Goal: Task Accomplishment & Management: Manage account settings

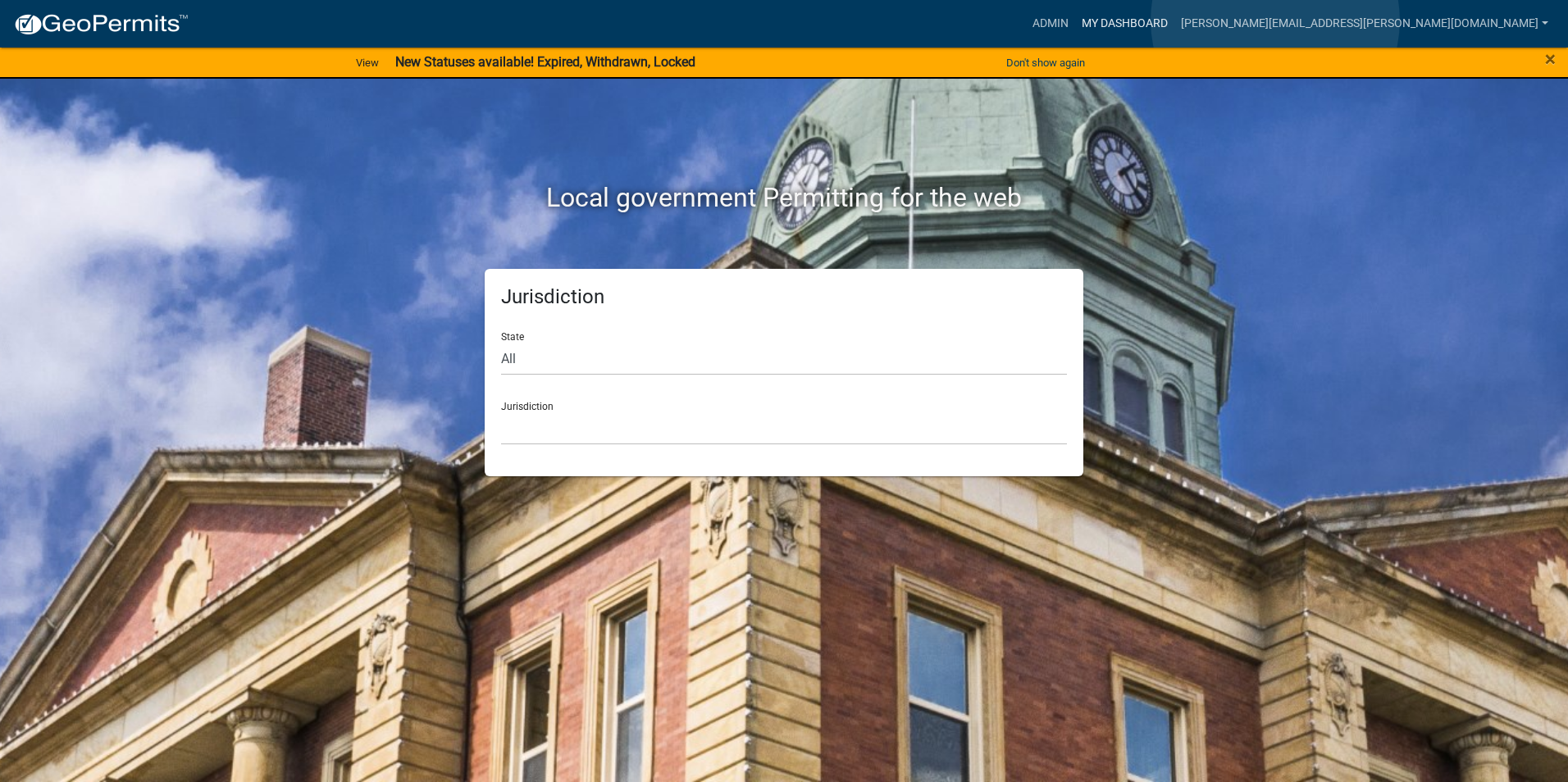
click at [1174, 21] on link "My Dashboard" at bounding box center [1124, 23] width 99 height 31
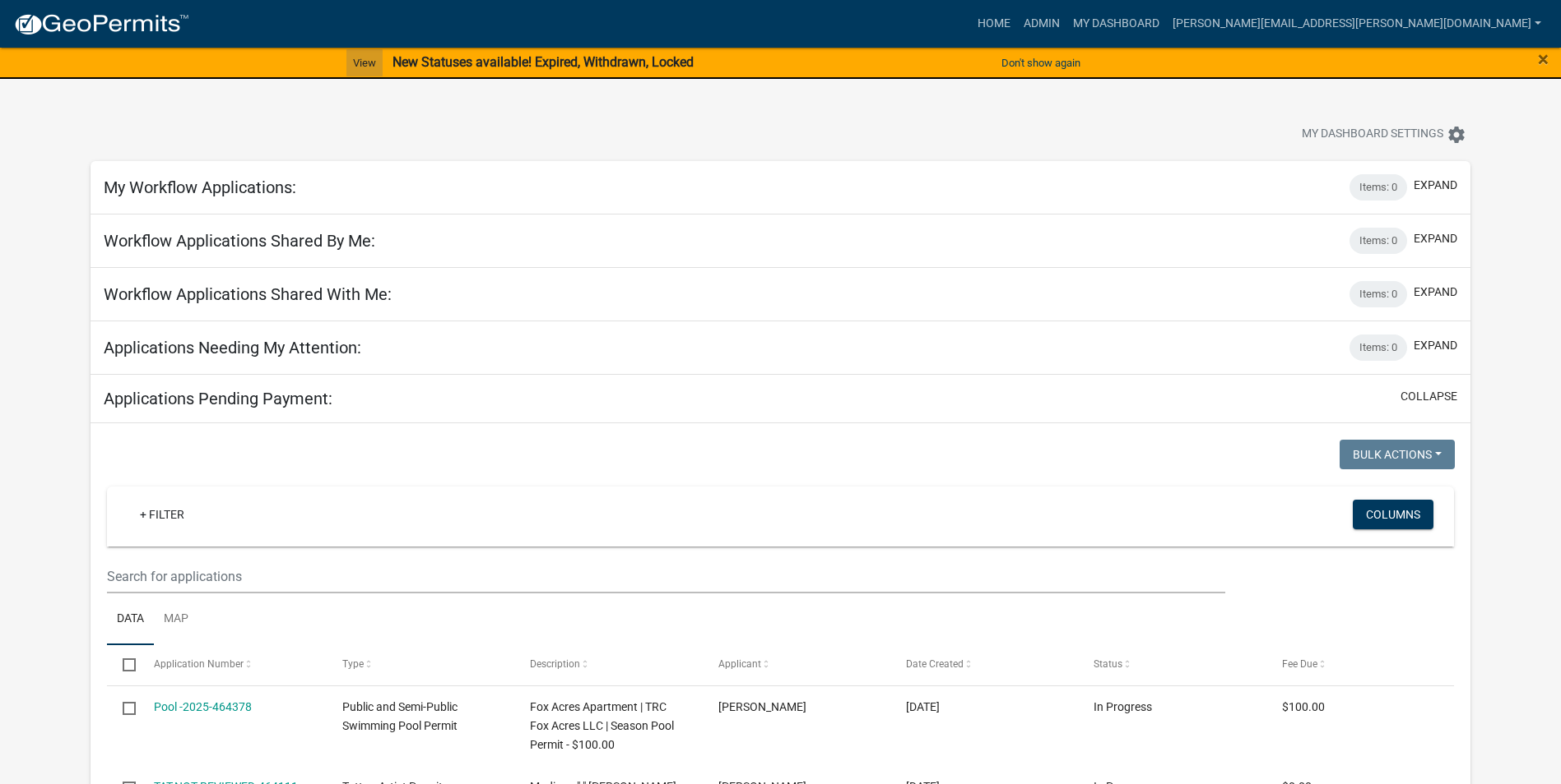
click at [364, 59] on link "View" at bounding box center [364, 63] width 37 height 27
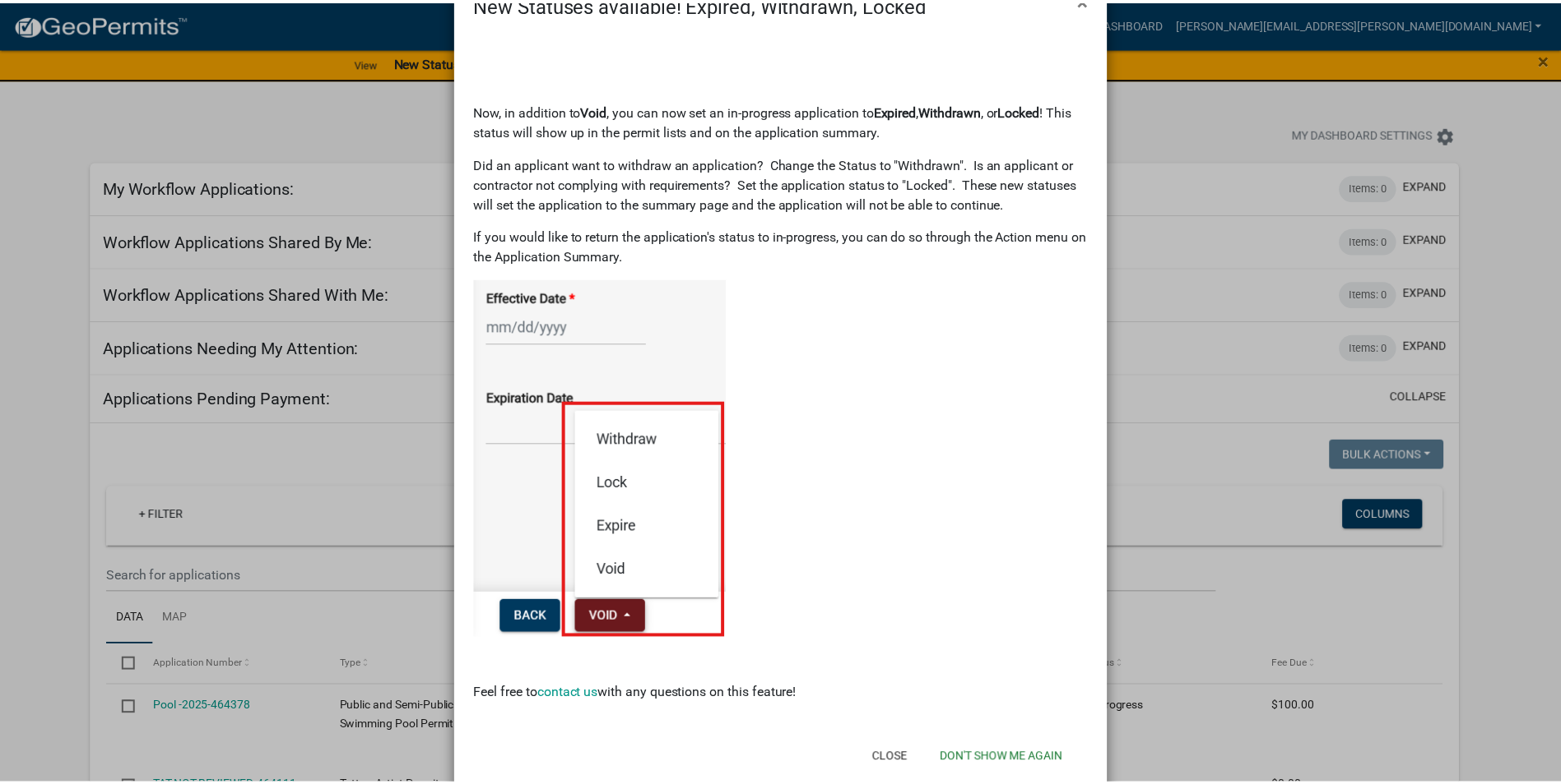
scroll to position [83, 0]
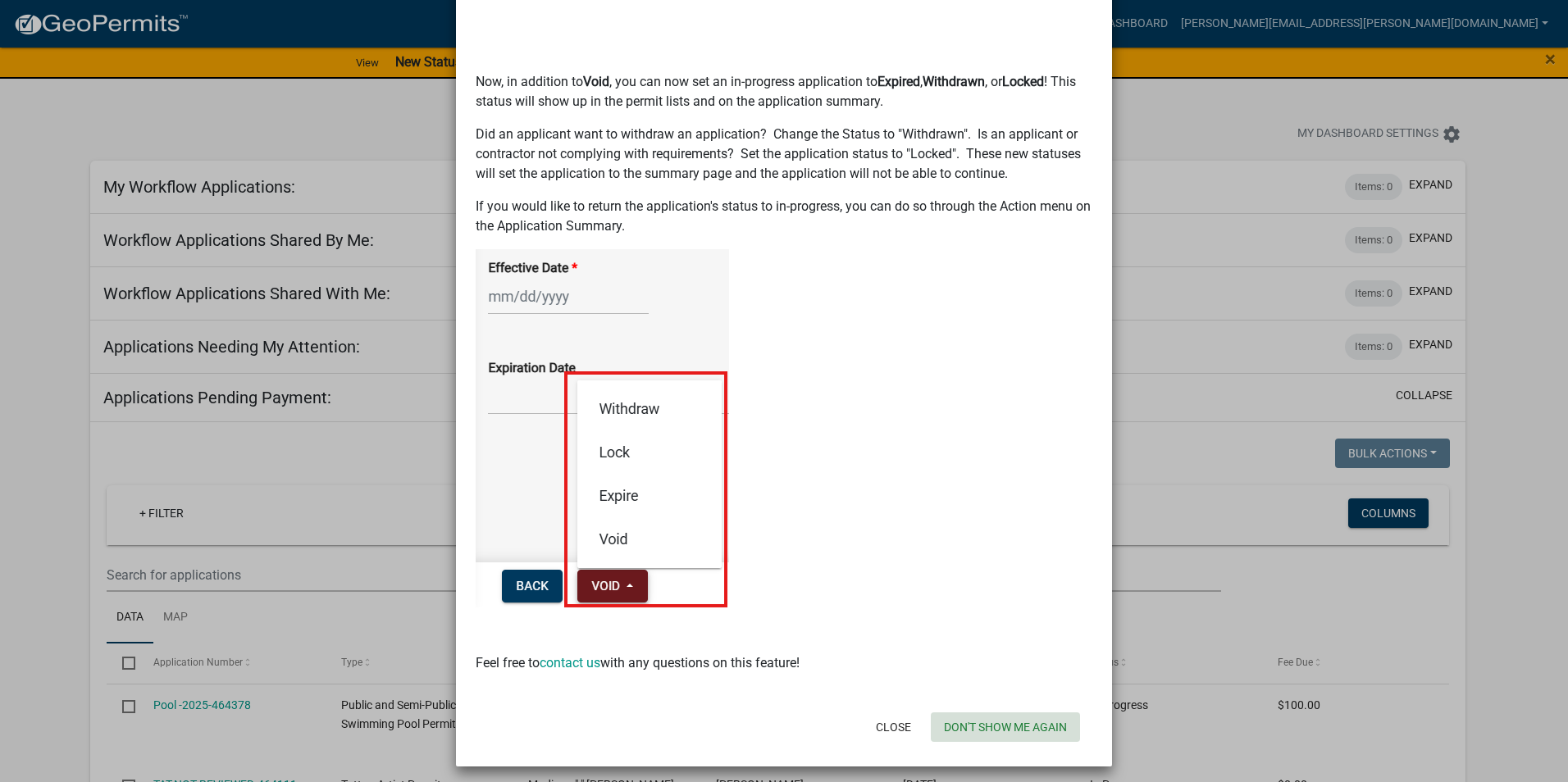
click at [1007, 727] on button "Don't show me again" at bounding box center [1005, 727] width 149 height 29
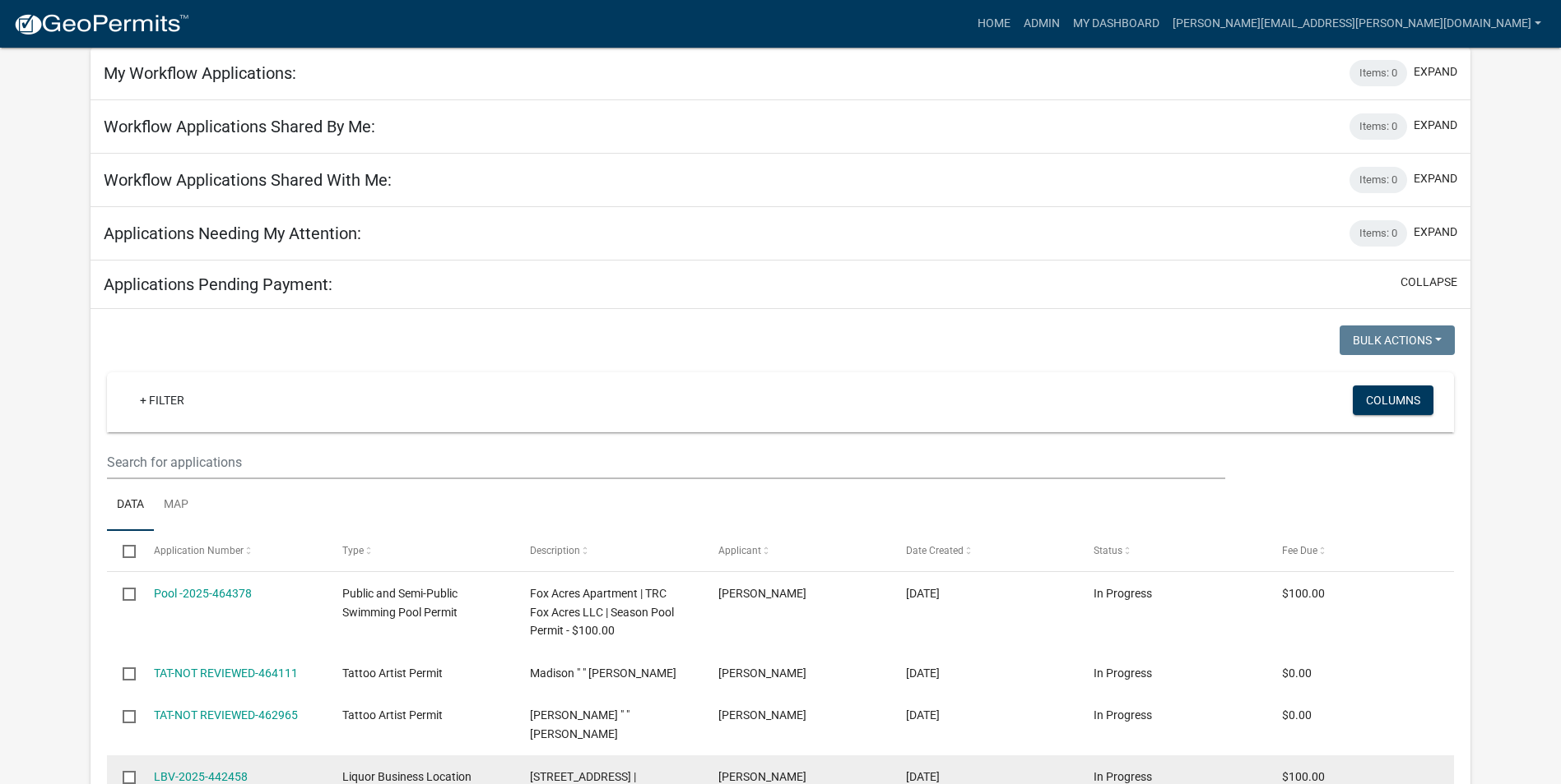
scroll to position [0, 0]
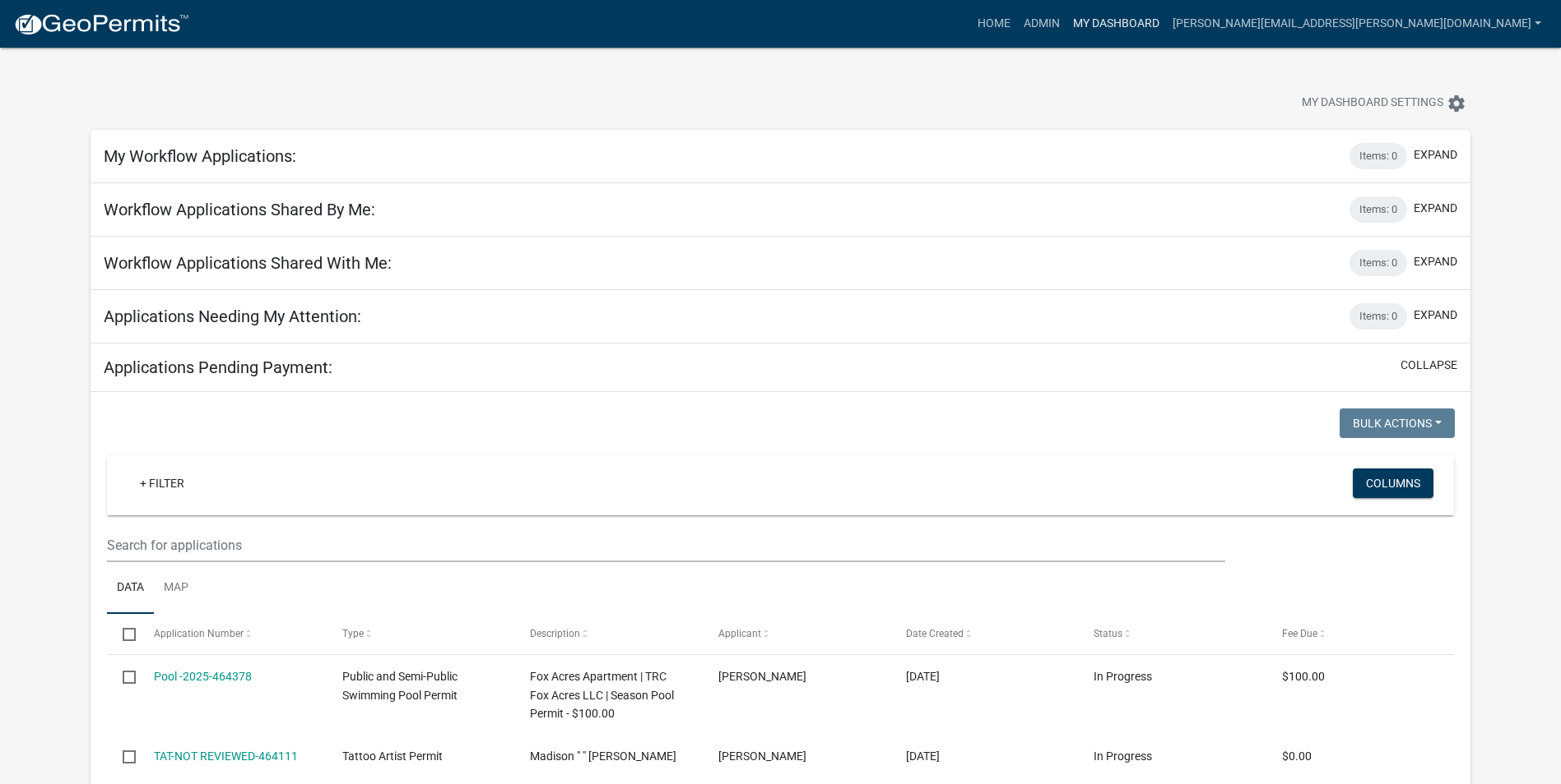
click at [1165, 24] on link "My Dashboard" at bounding box center [1116, 23] width 99 height 31
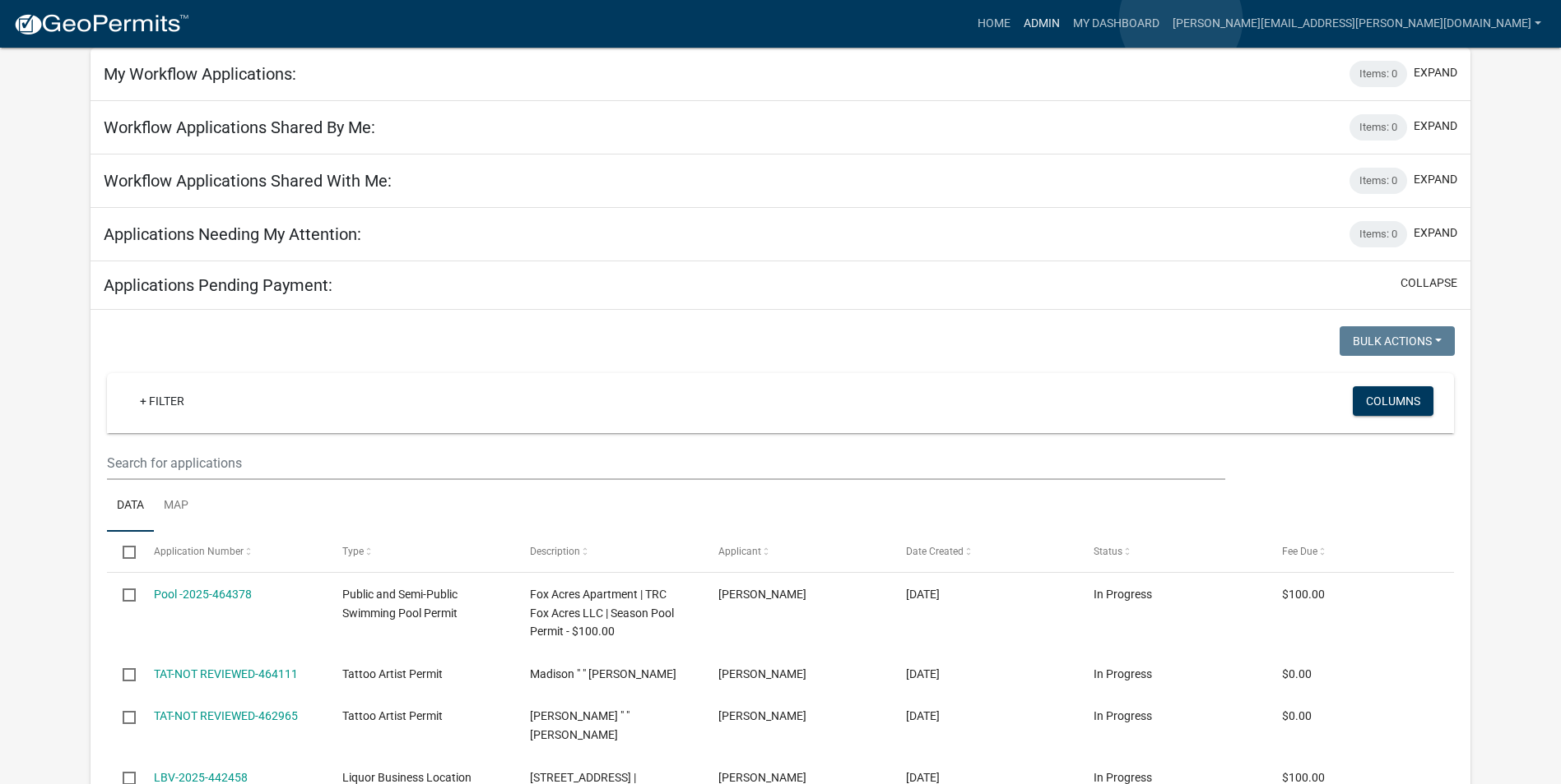
click at [1066, 20] on link "Admin" at bounding box center [1041, 23] width 50 height 31
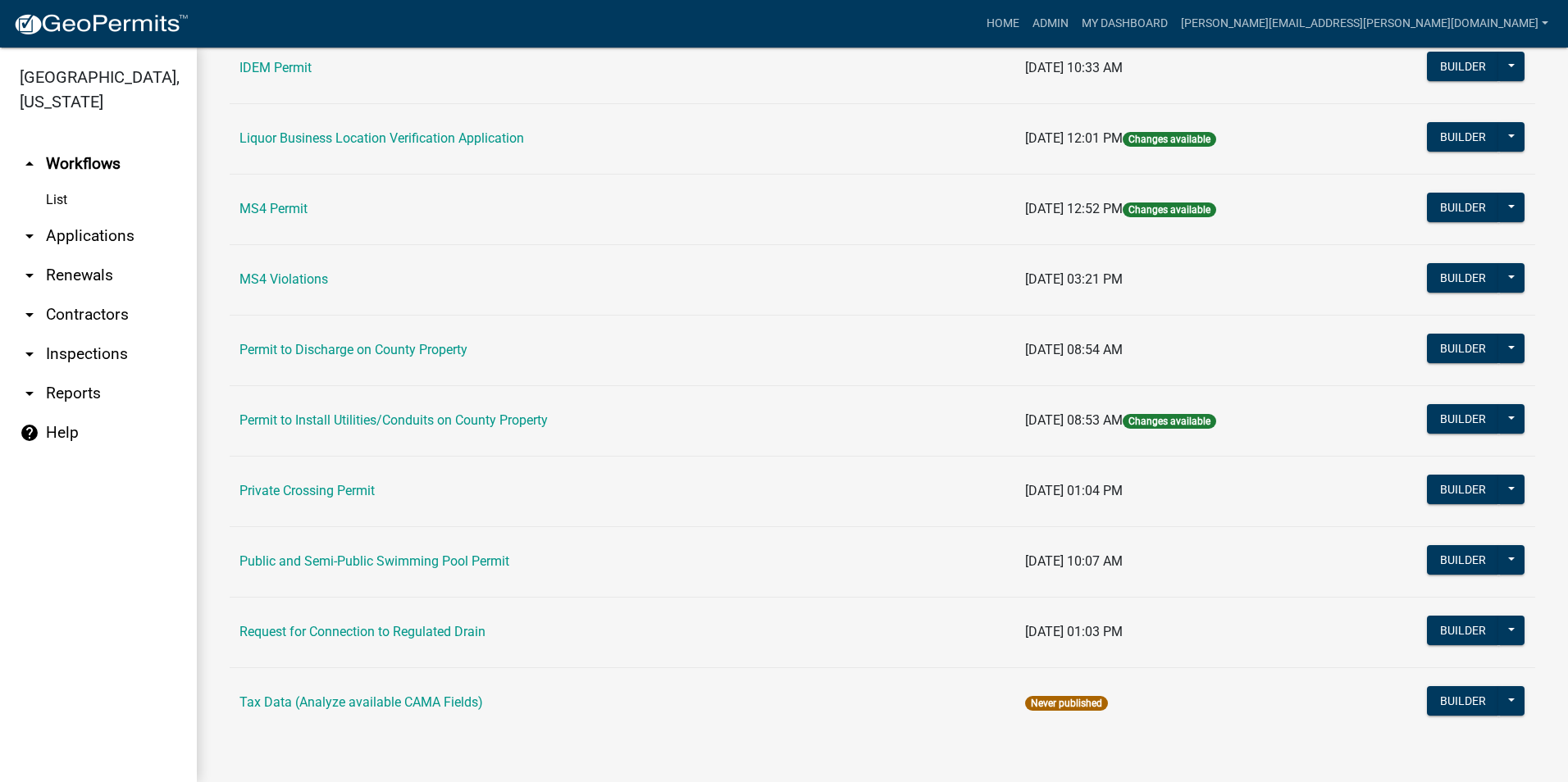
scroll to position [1311, 0]
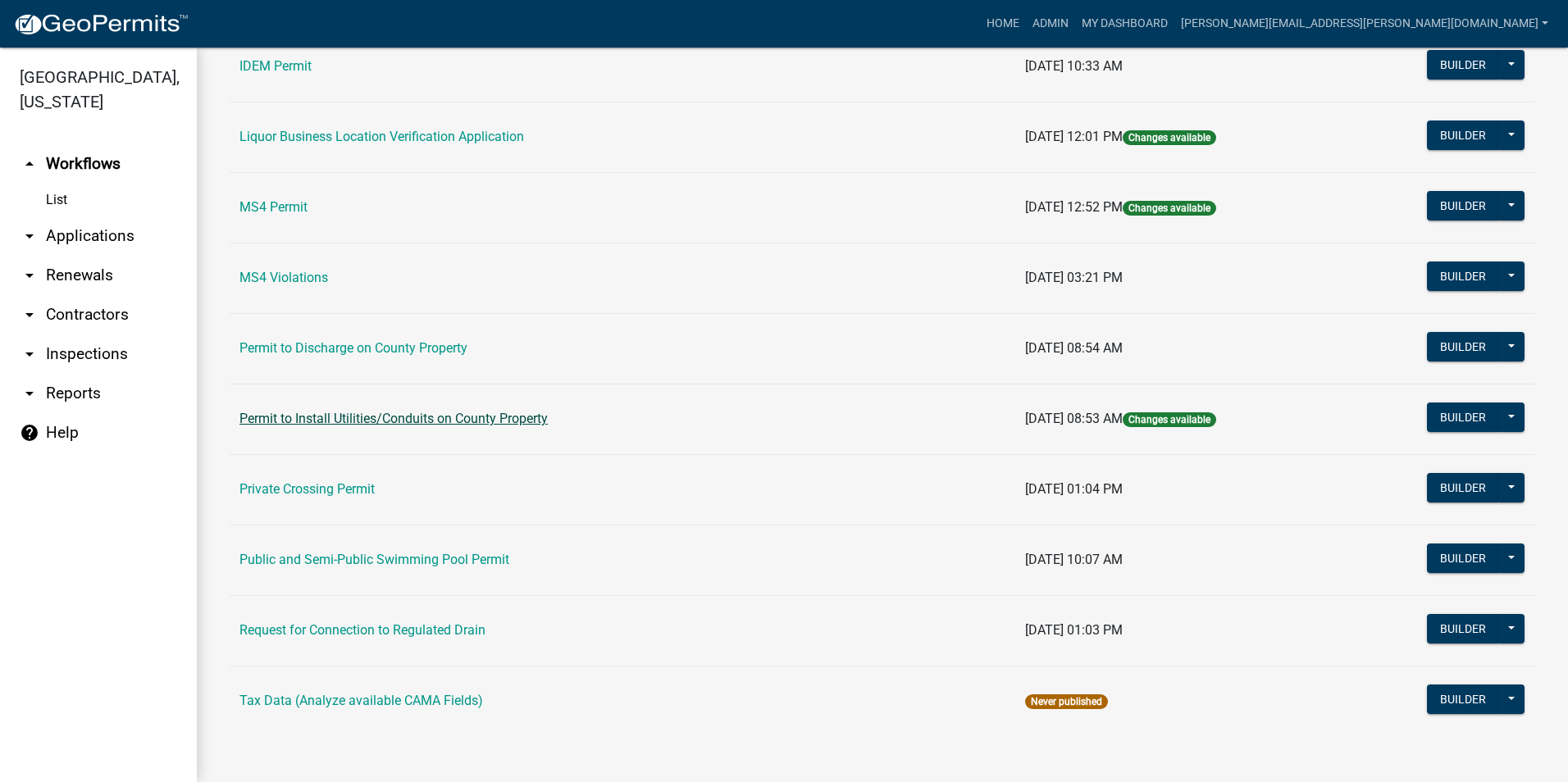
click at [508, 415] on link "Permit to Install Utilities/Conduits on County Property" at bounding box center [394, 419] width 309 height 16
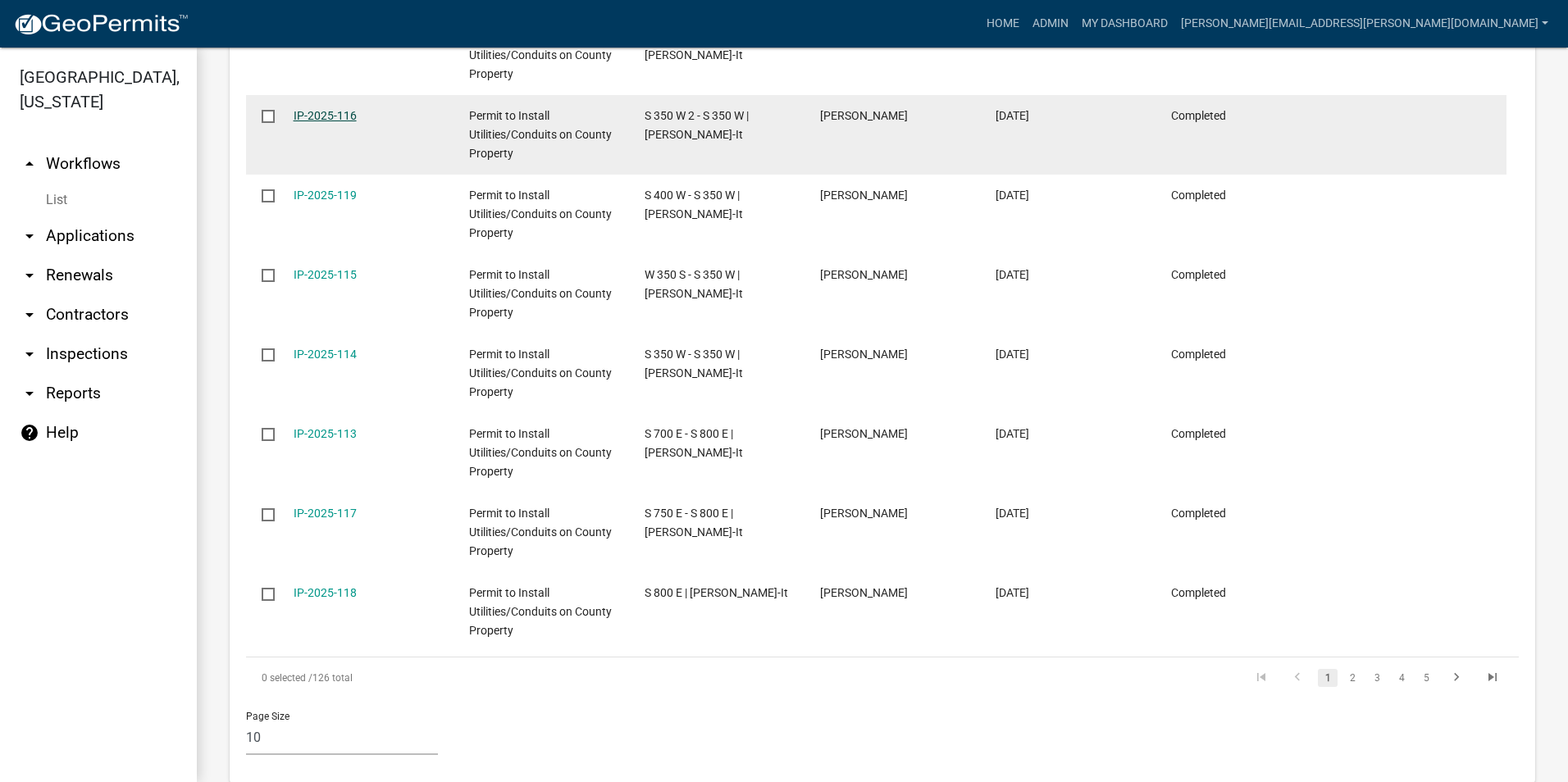
scroll to position [1197, 0]
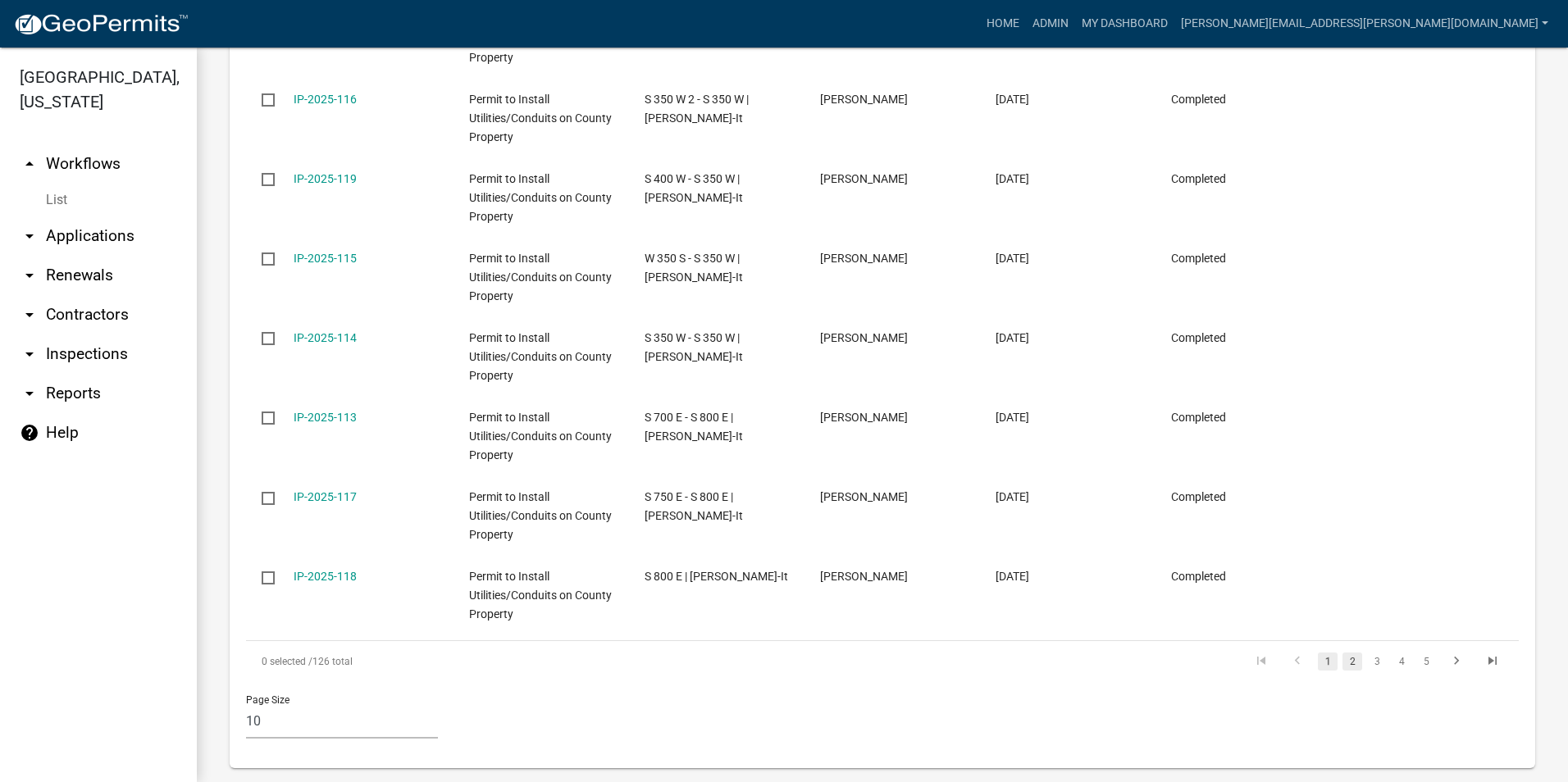
click at [1343, 653] on link "2" at bounding box center [1352, 661] width 20 height 18
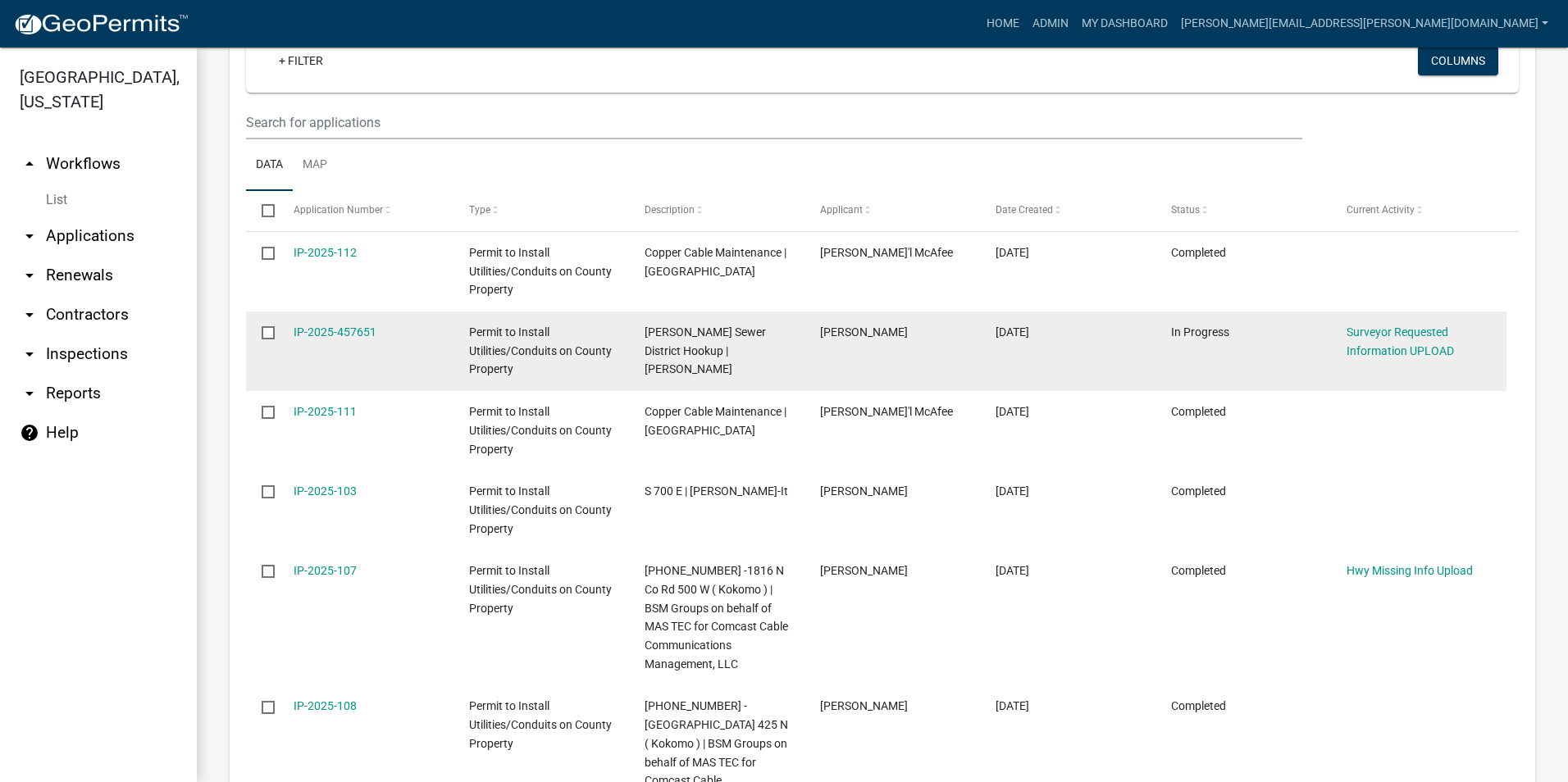
scroll to position [648, 0]
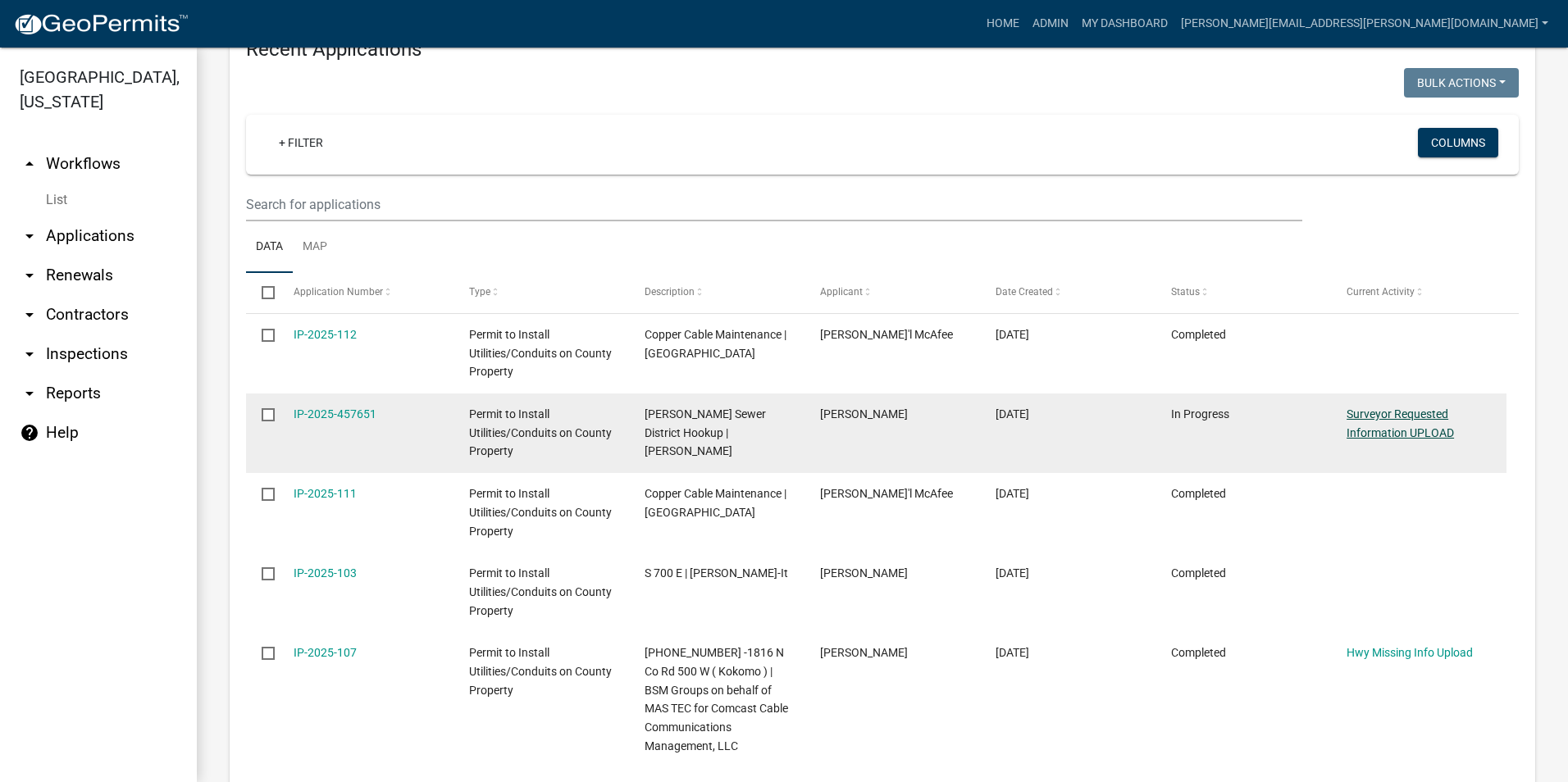
click at [1401, 433] on link "Surveyor Requested Information UPLOAD" at bounding box center [1400, 423] width 107 height 32
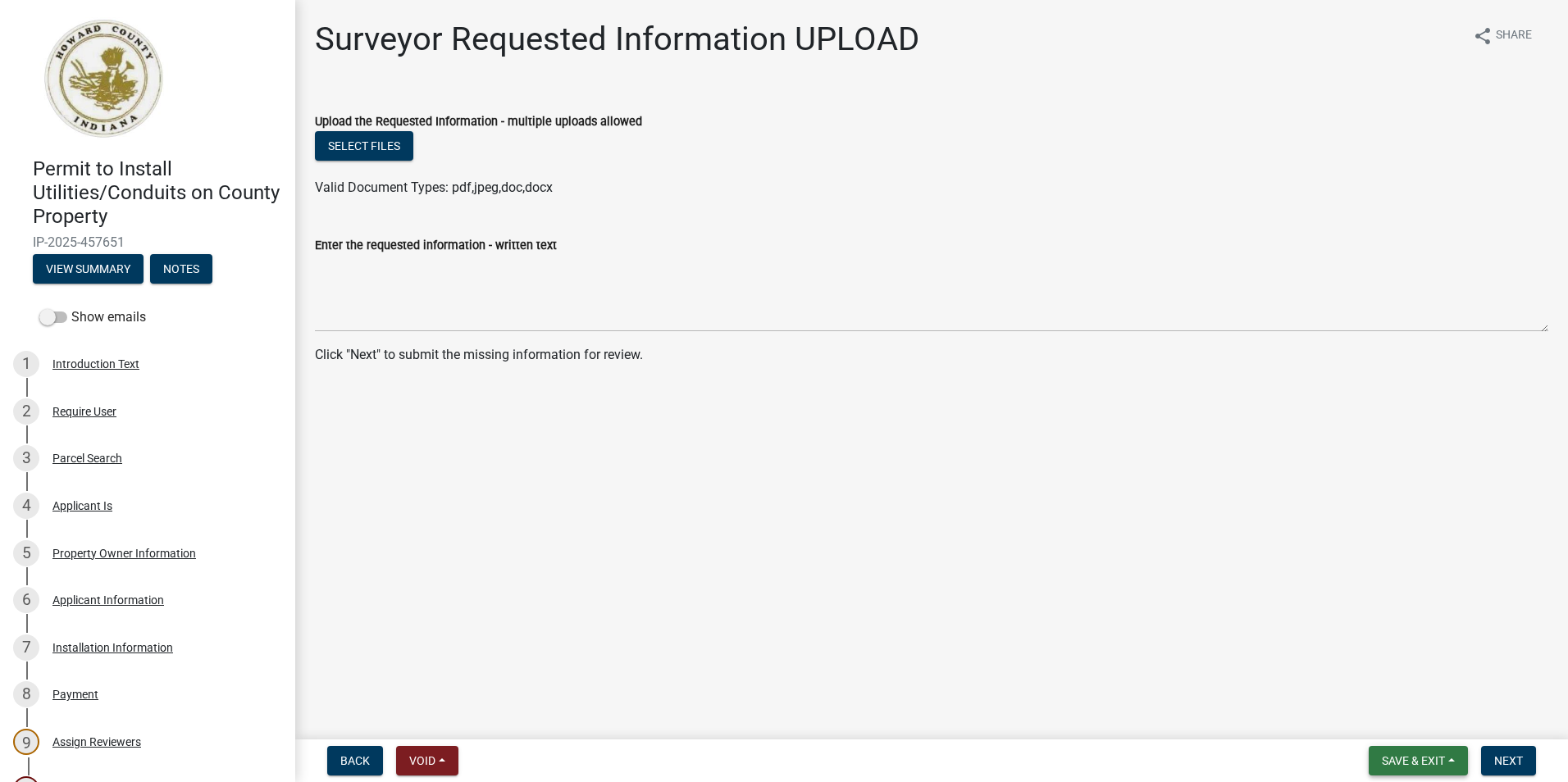
click at [1398, 757] on span "Save & Exit" at bounding box center [1413, 760] width 63 height 13
click at [1380, 717] on button "Save & Exit" at bounding box center [1402, 718] width 131 height 39
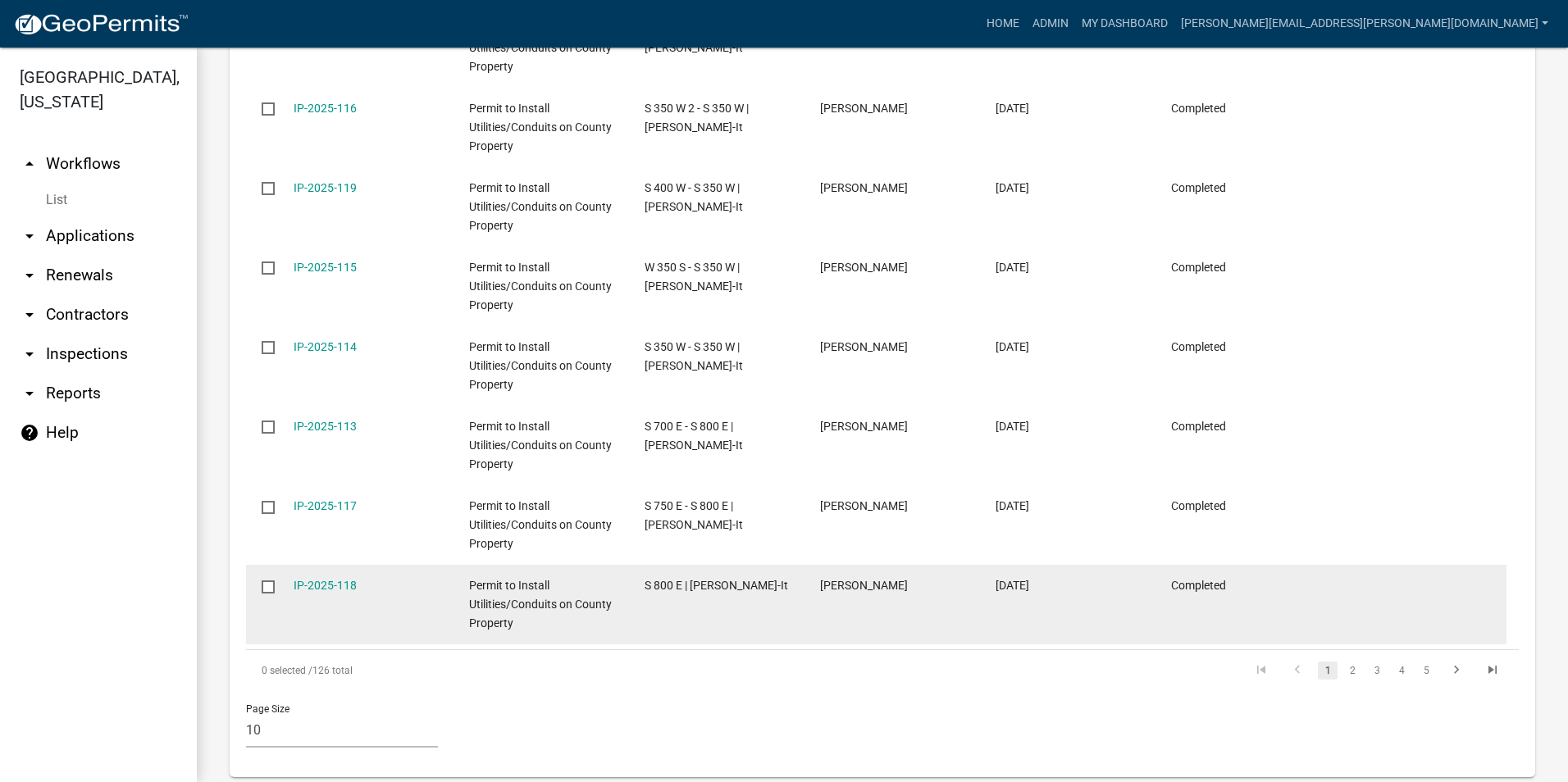
scroll to position [1197, 0]
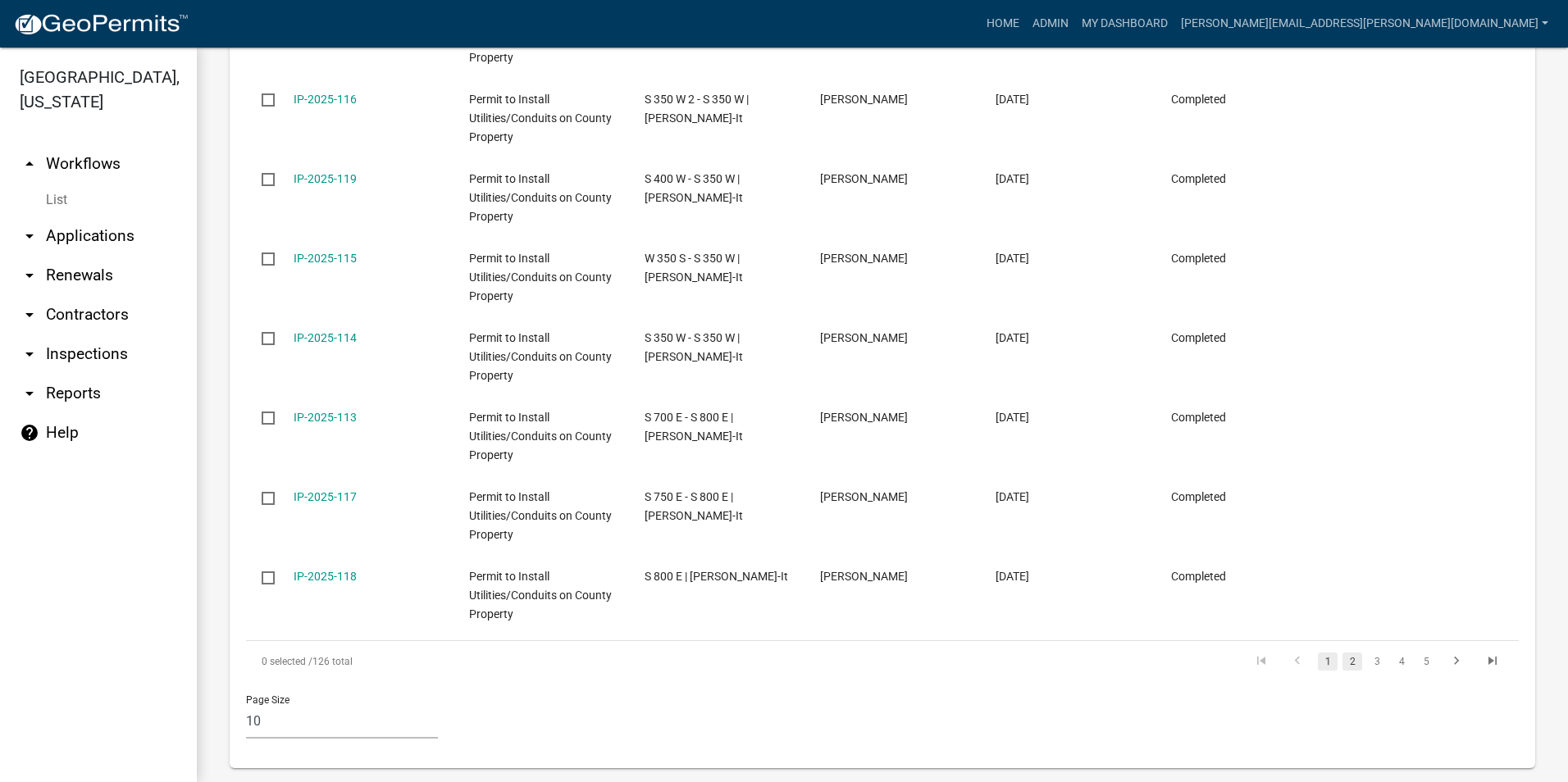
click at [1343, 653] on link "2" at bounding box center [1352, 661] width 20 height 18
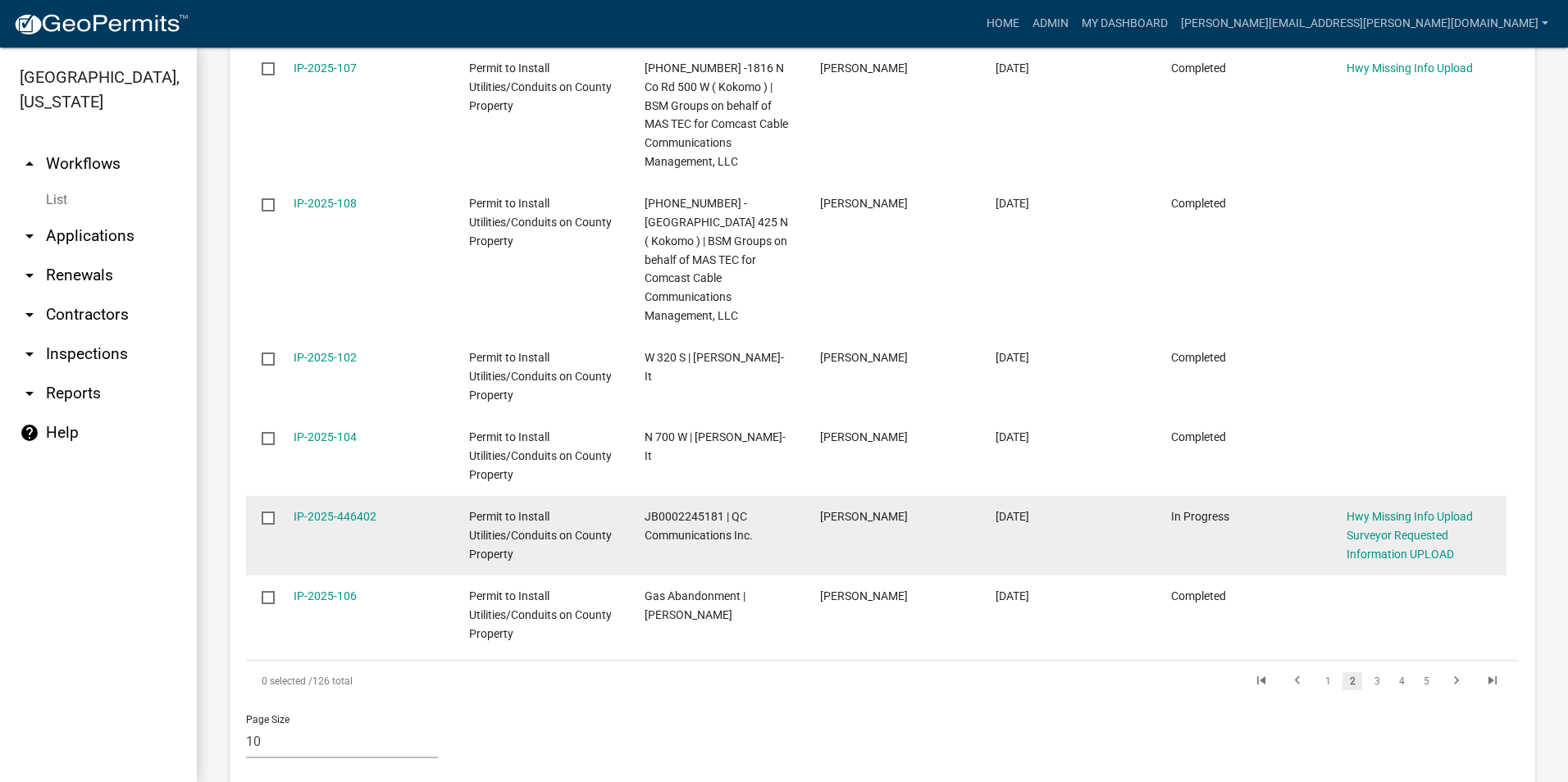
scroll to position [1253, 0]
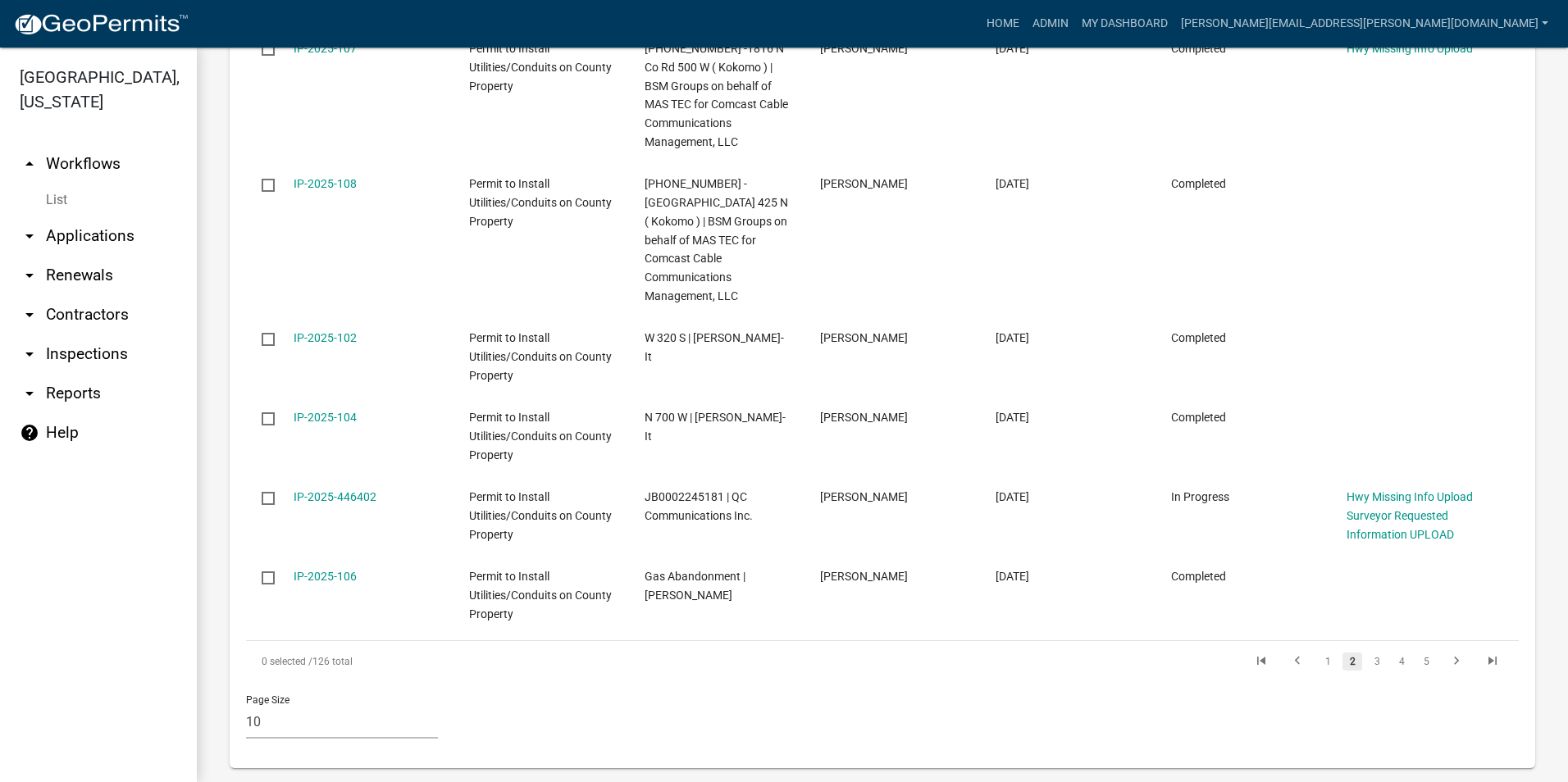
click at [1344, 653] on link "2" at bounding box center [1352, 661] width 20 height 18
click at [1343, 653] on link "2" at bounding box center [1352, 661] width 20 height 18
click at [1326, 648] on li "1" at bounding box center [1327, 661] width 24 height 28
click at [1343, 653] on link "2" at bounding box center [1352, 661] width 20 height 18
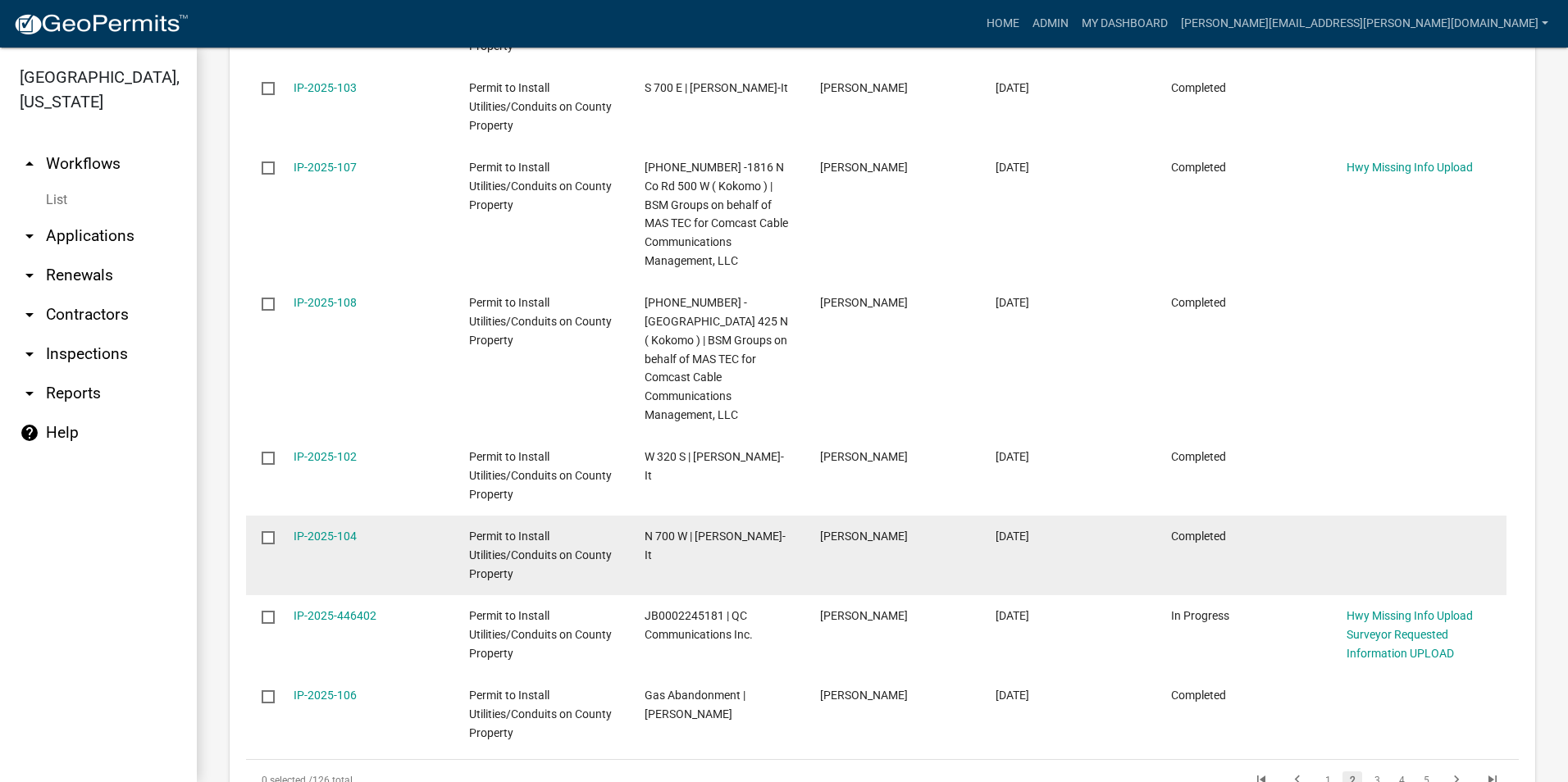
scroll to position [1171, 0]
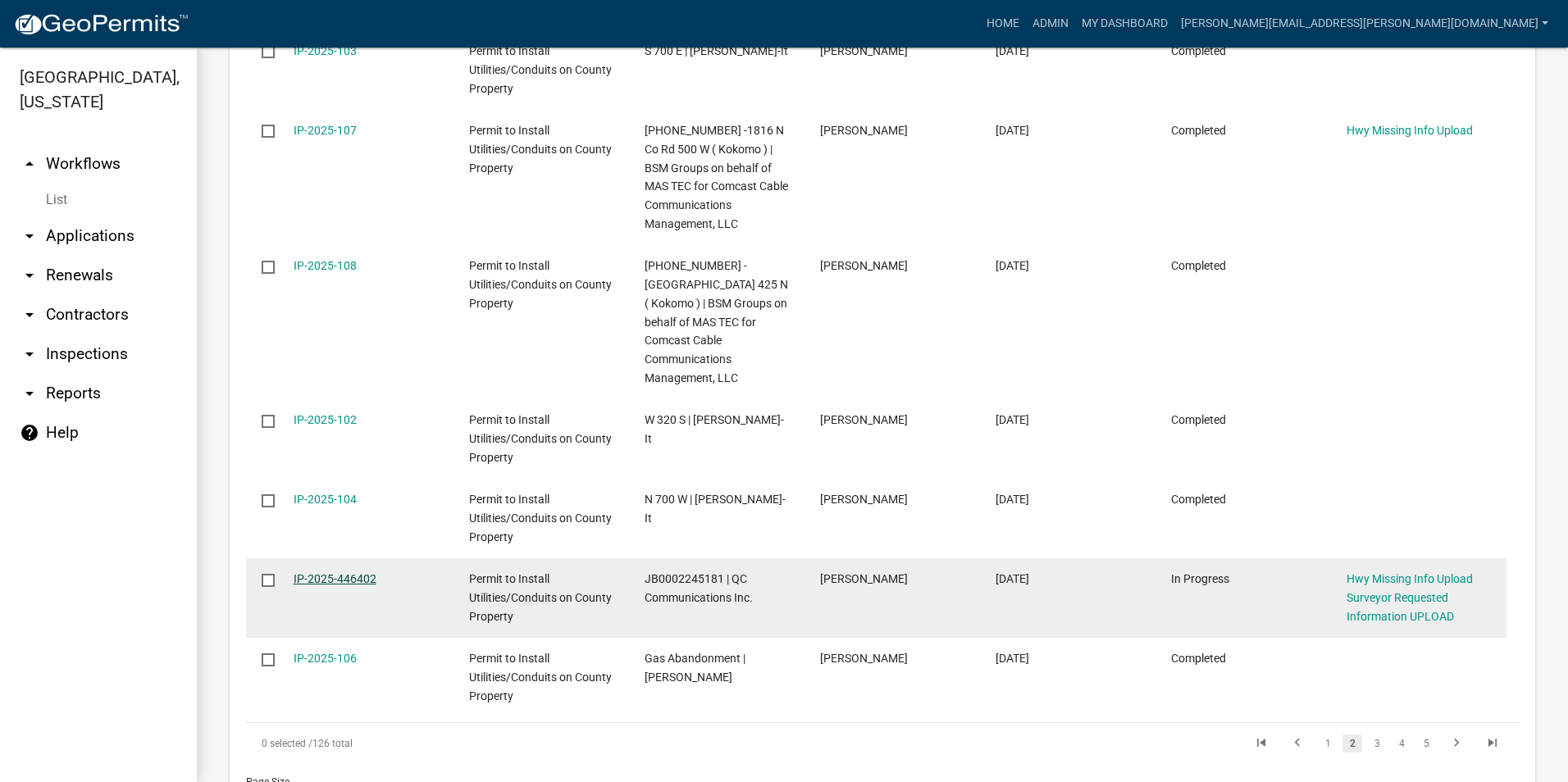
click at [335, 572] on link "IP-2025-446402" at bounding box center [335, 578] width 83 height 13
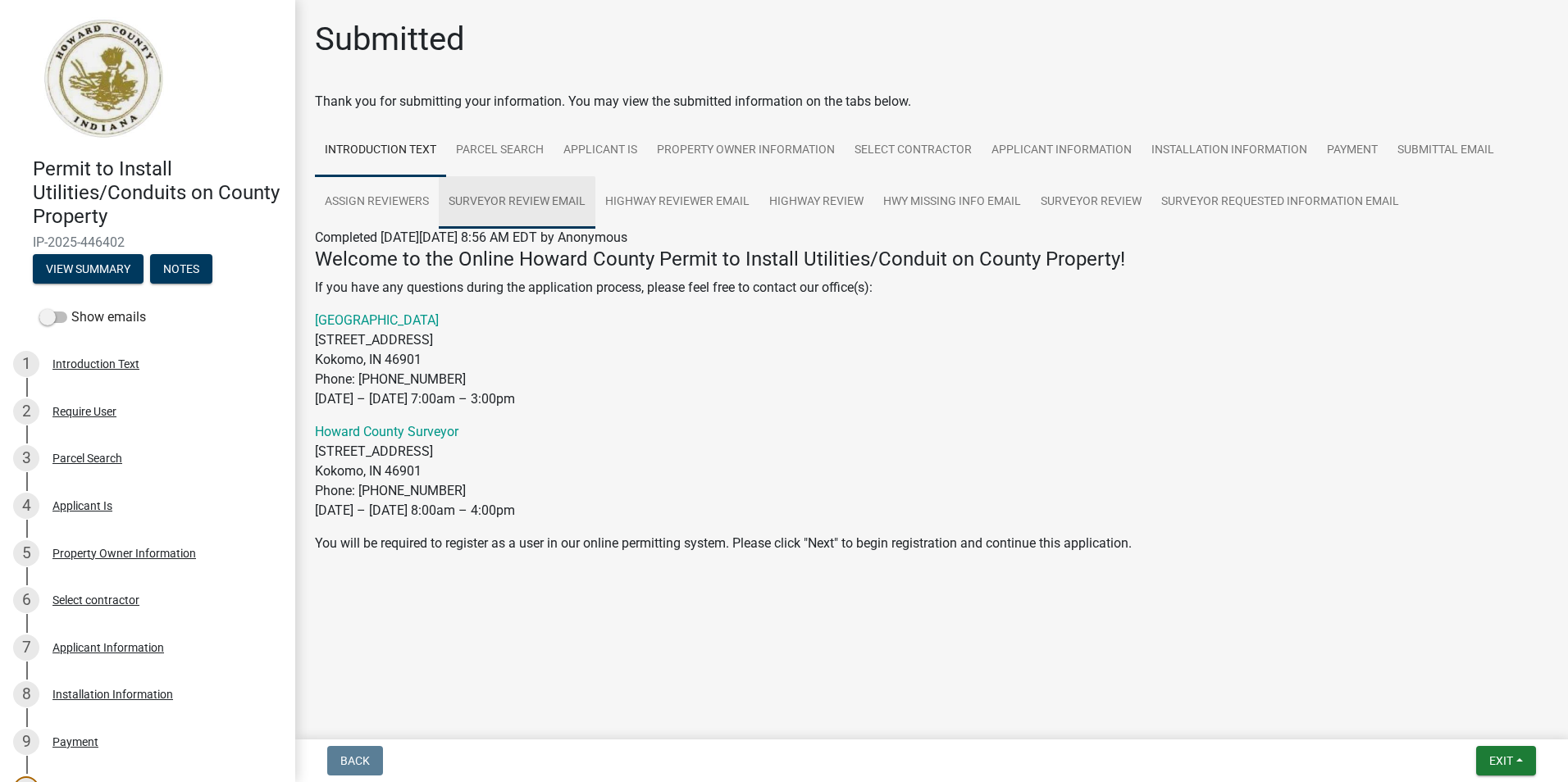
click at [549, 199] on link "Surveyor Review Email" at bounding box center [517, 202] width 157 height 53
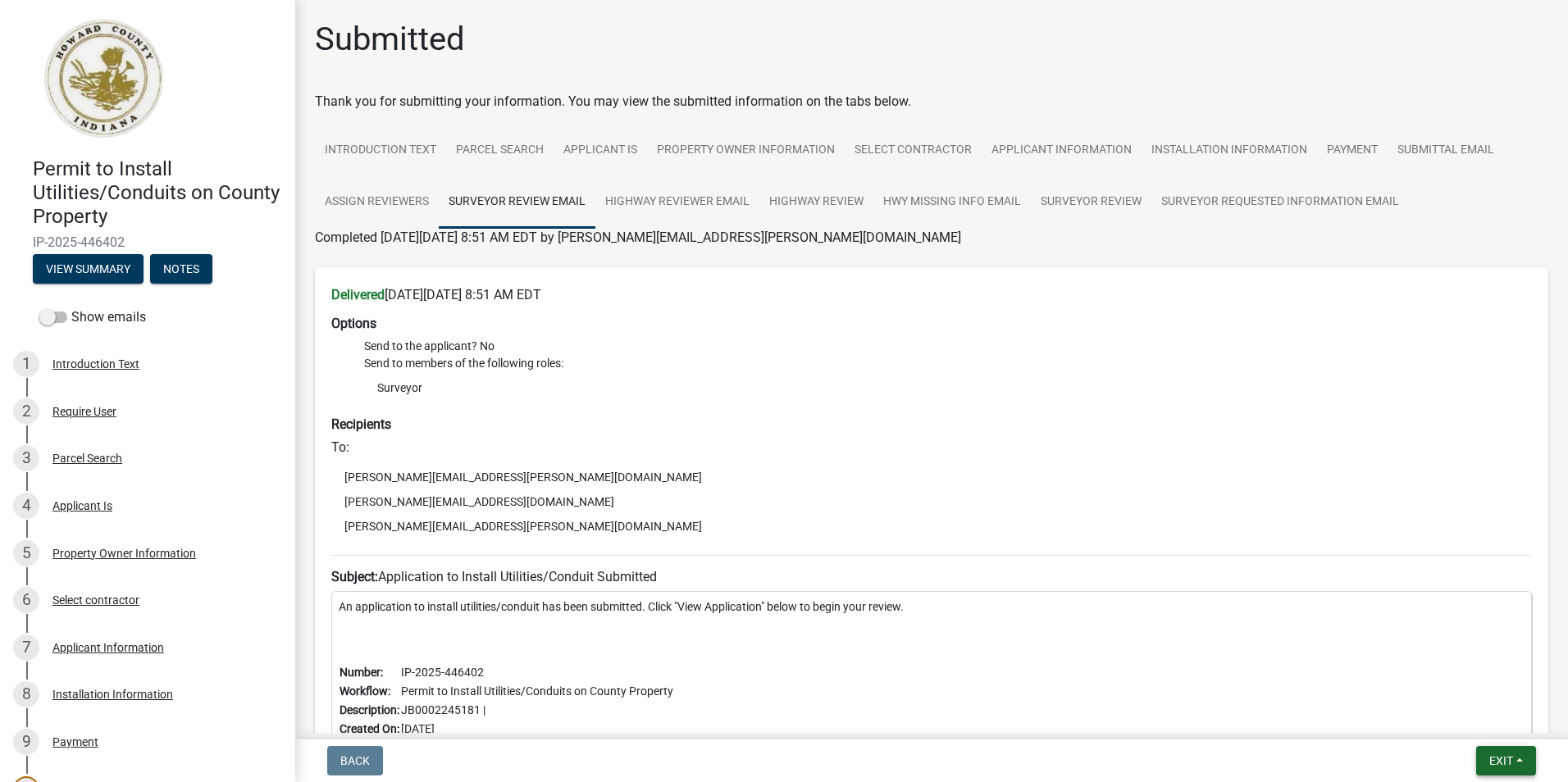
click at [1496, 766] on span "Exit" at bounding box center [1500, 760] width 23 height 13
click at [1446, 715] on button "Save & Exit" at bounding box center [1470, 718] width 131 height 39
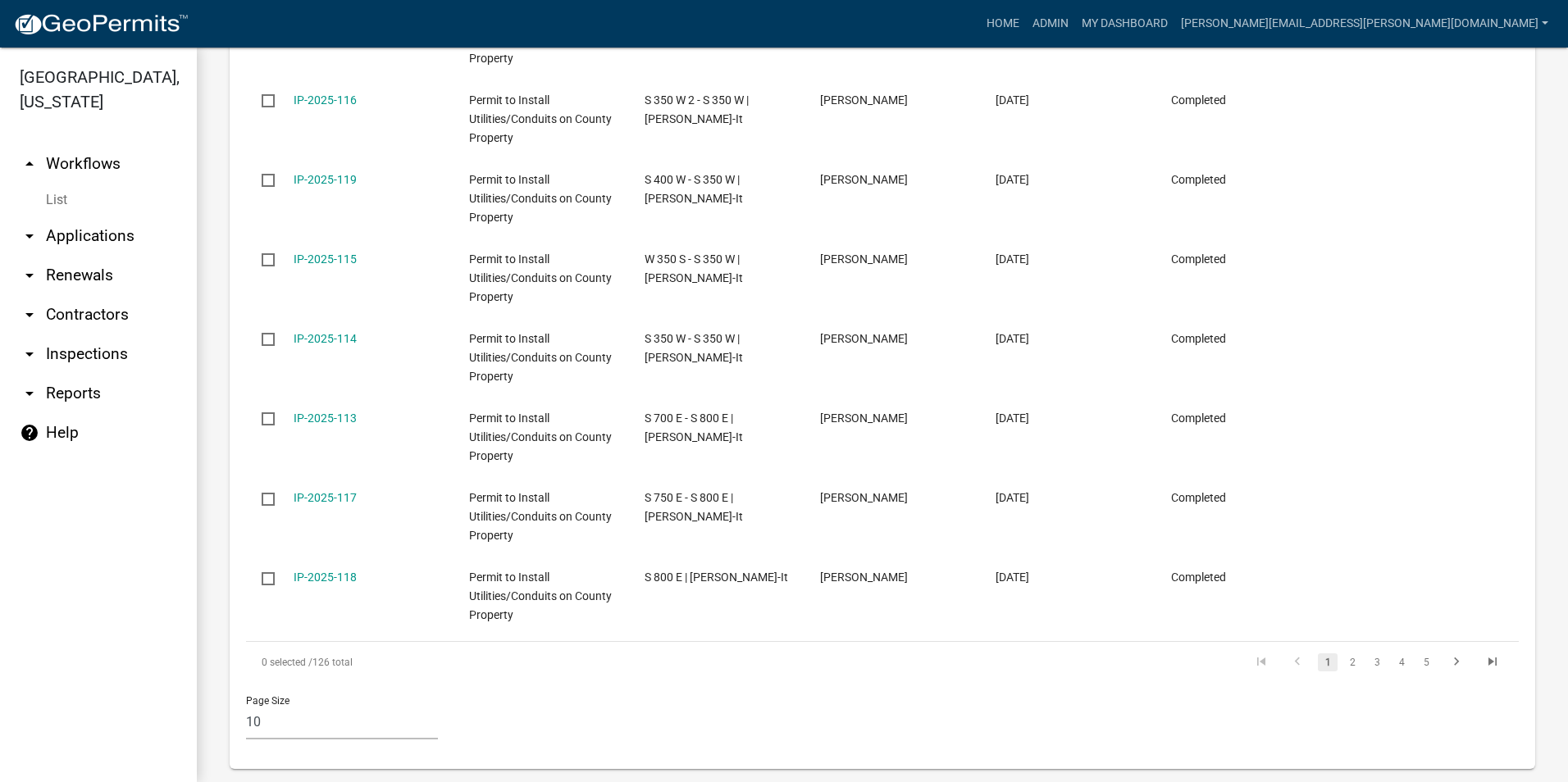
scroll to position [1197, 0]
click at [1344, 653] on link "2" at bounding box center [1352, 661] width 20 height 18
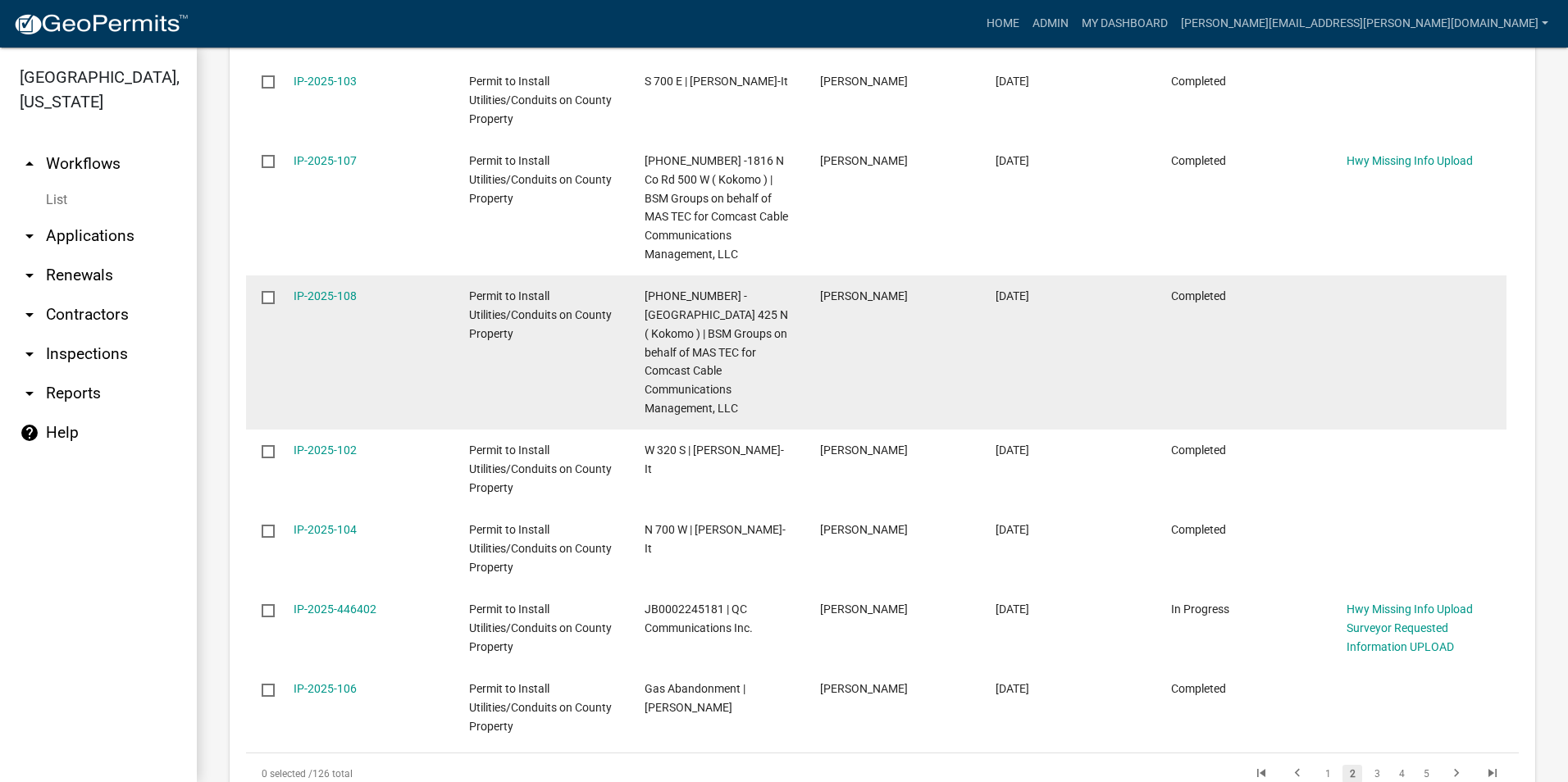
scroll to position [1222, 0]
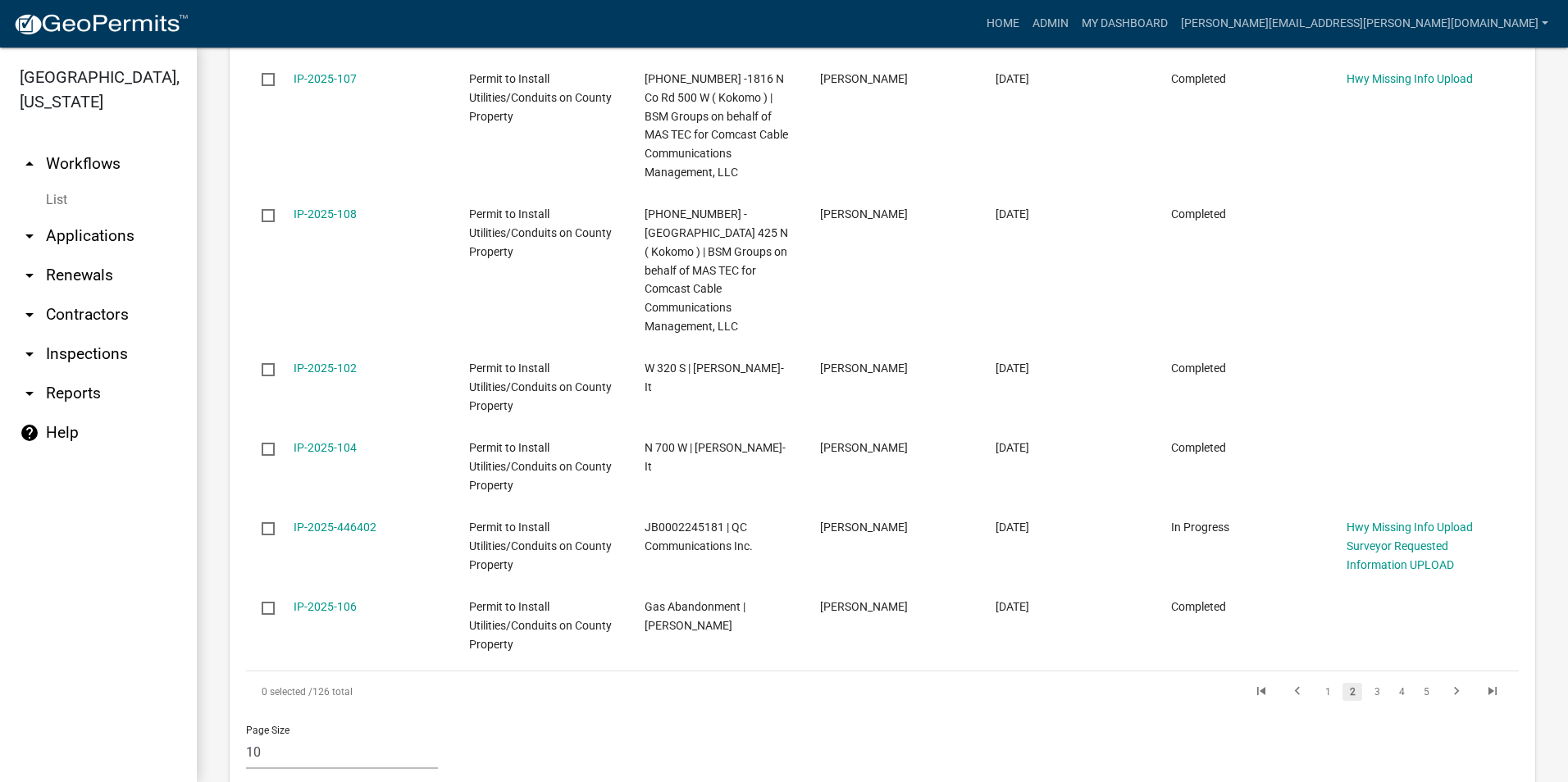
click at [107, 236] on link "arrow_drop_down Applications" at bounding box center [98, 236] width 197 height 39
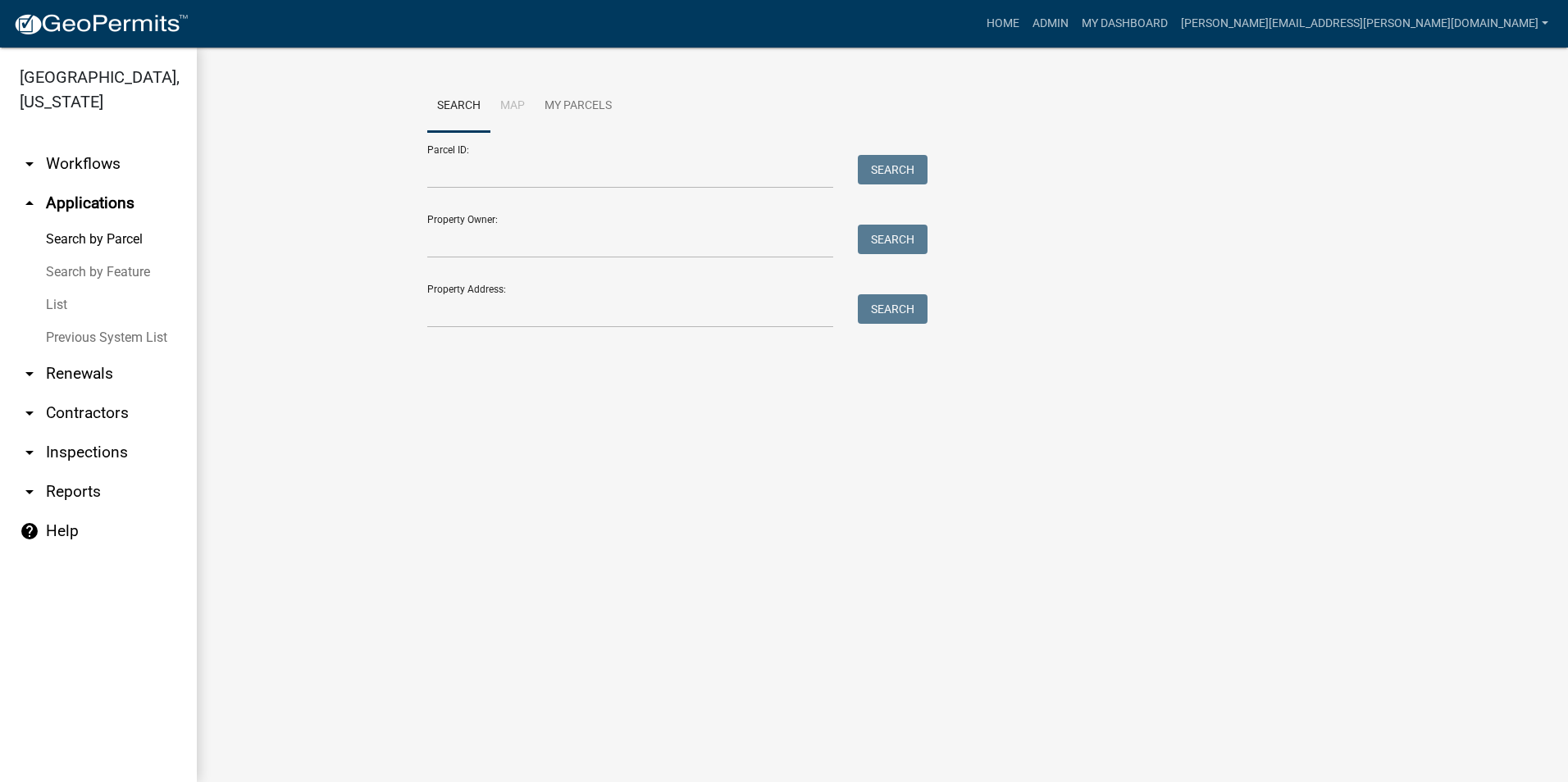
click at [58, 302] on link "List" at bounding box center [98, 305] width 197 height 33
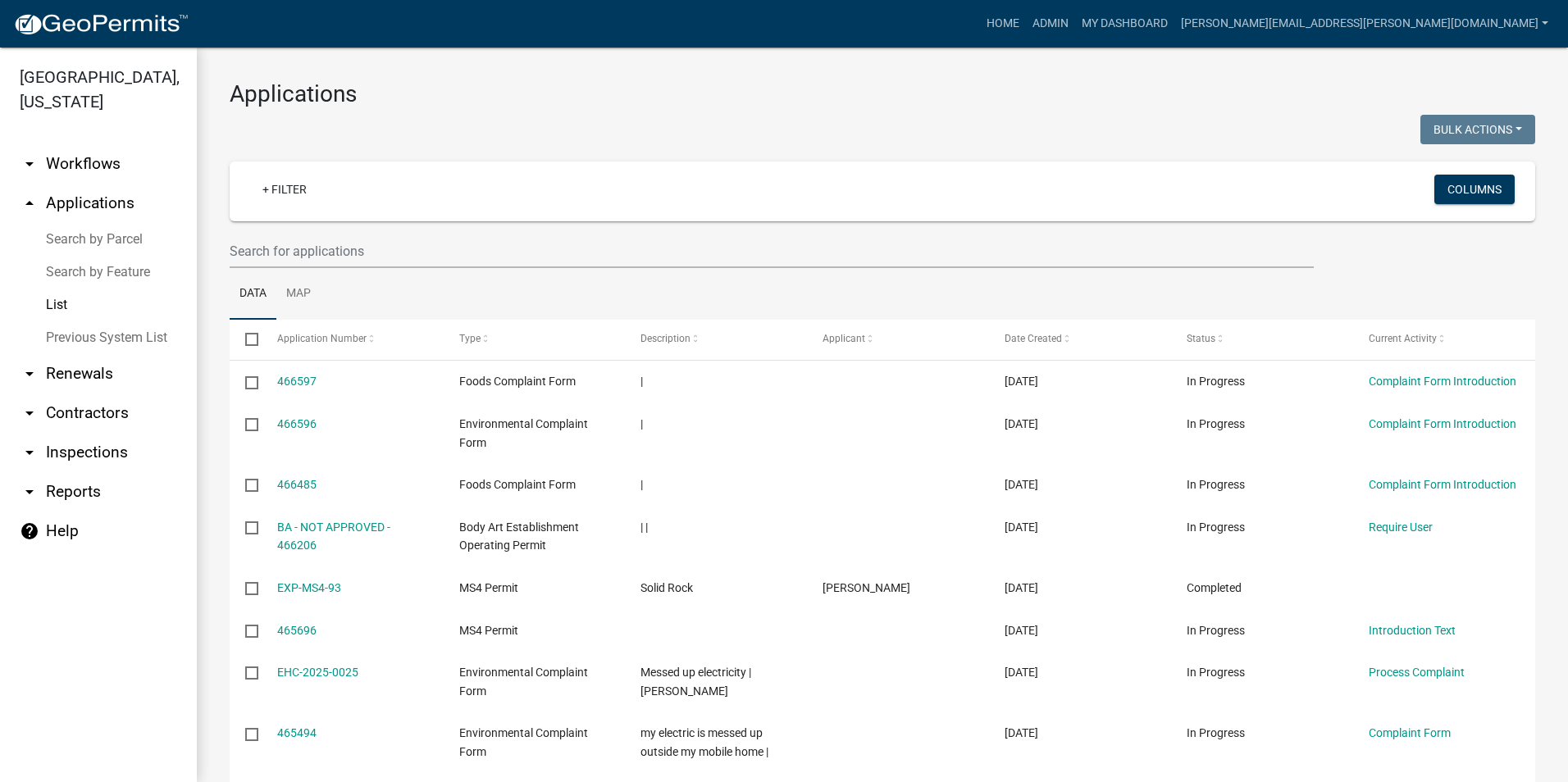
click at [70, 493] on link "arrow_drop_down Reports" at bounding box center [98, 492] width 197 height 39
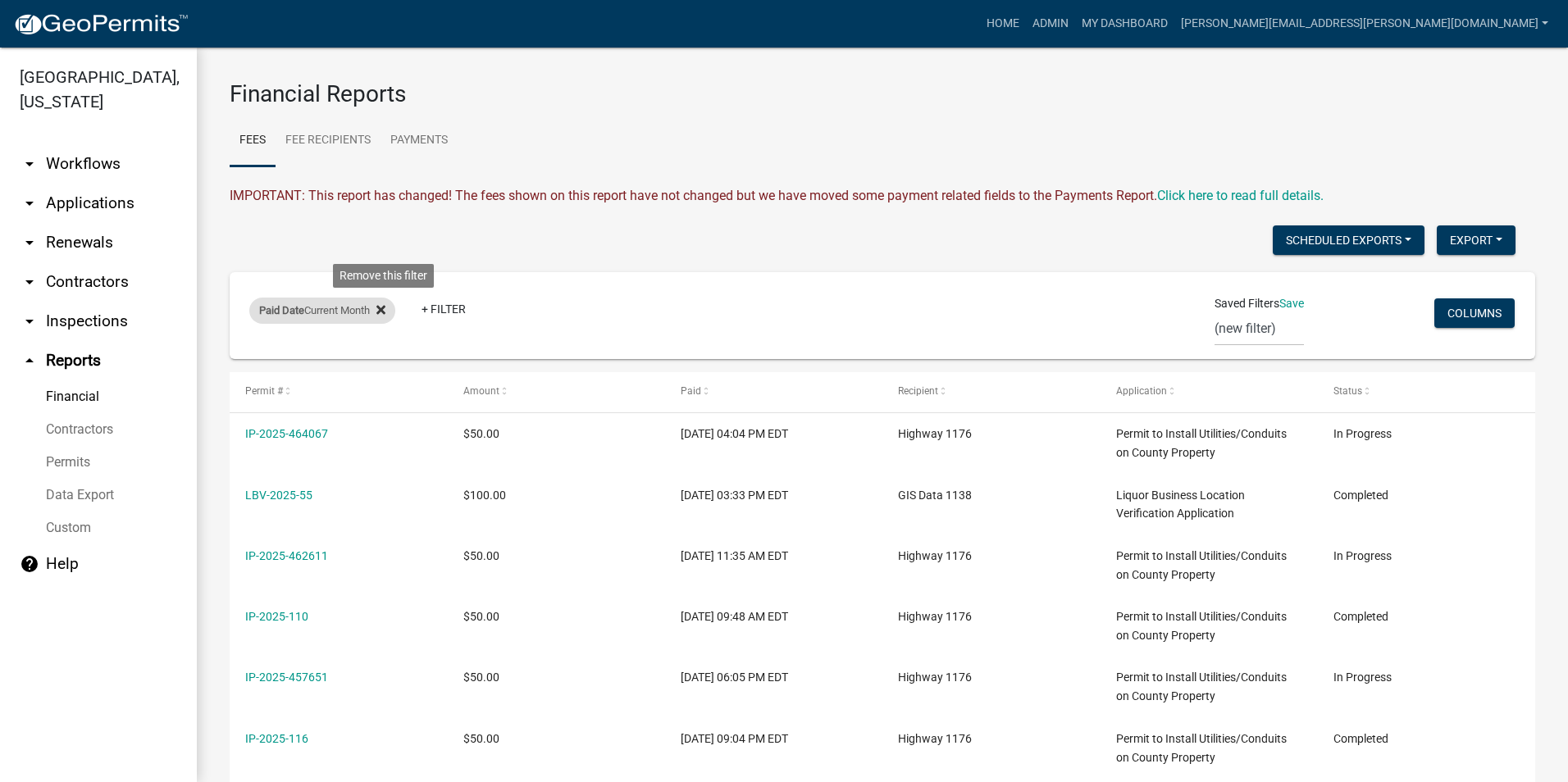
click at [386, 311] on icon at bounding box center [381, 310] width 9 height 9
click at [257, 312] on link "+ Filter" at bounding box center [284, 313] width 70 height 29
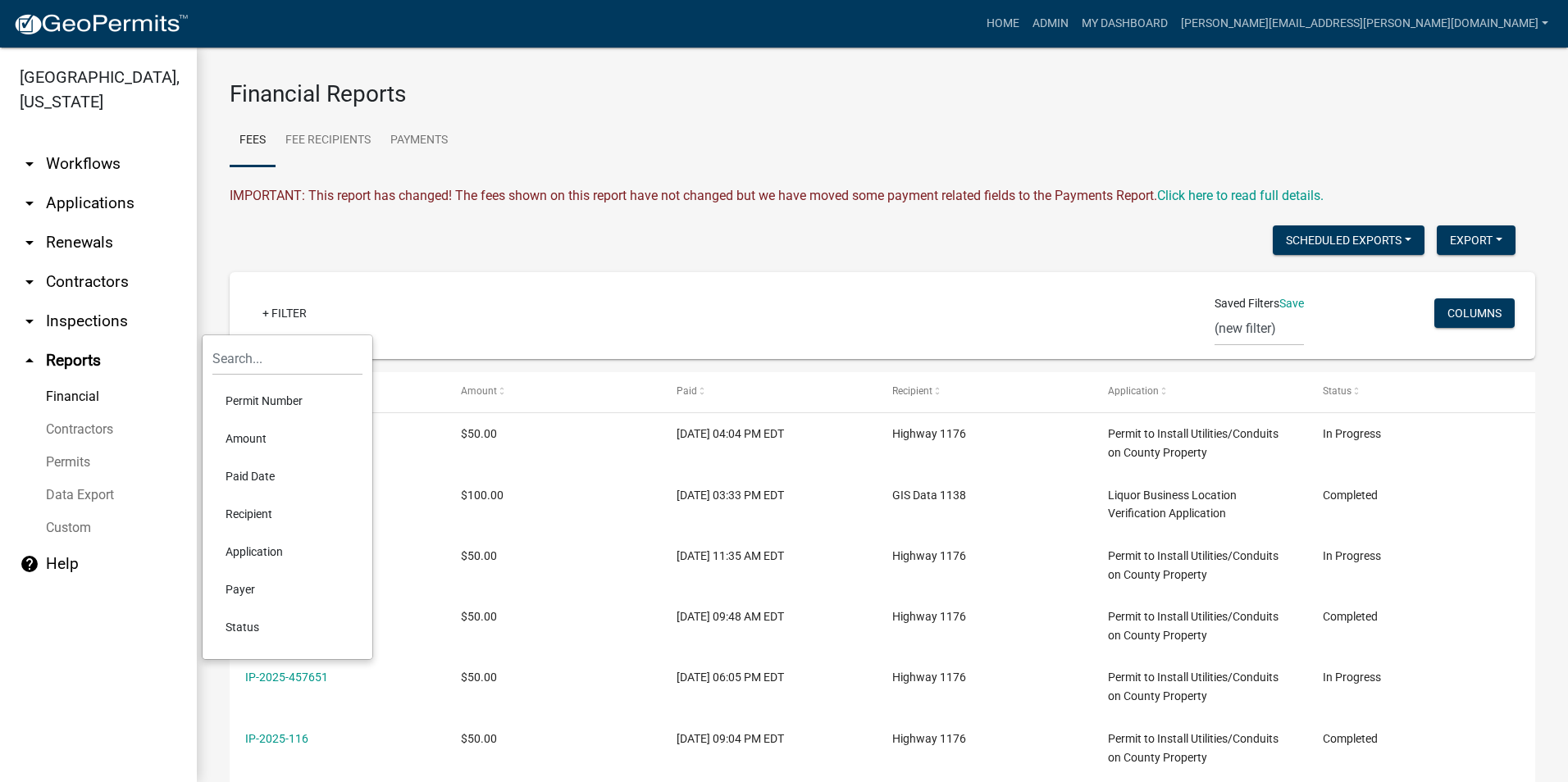
click at [285, 397] on li "Permit Number" at bounding box center [287, 401] width 150 height 38
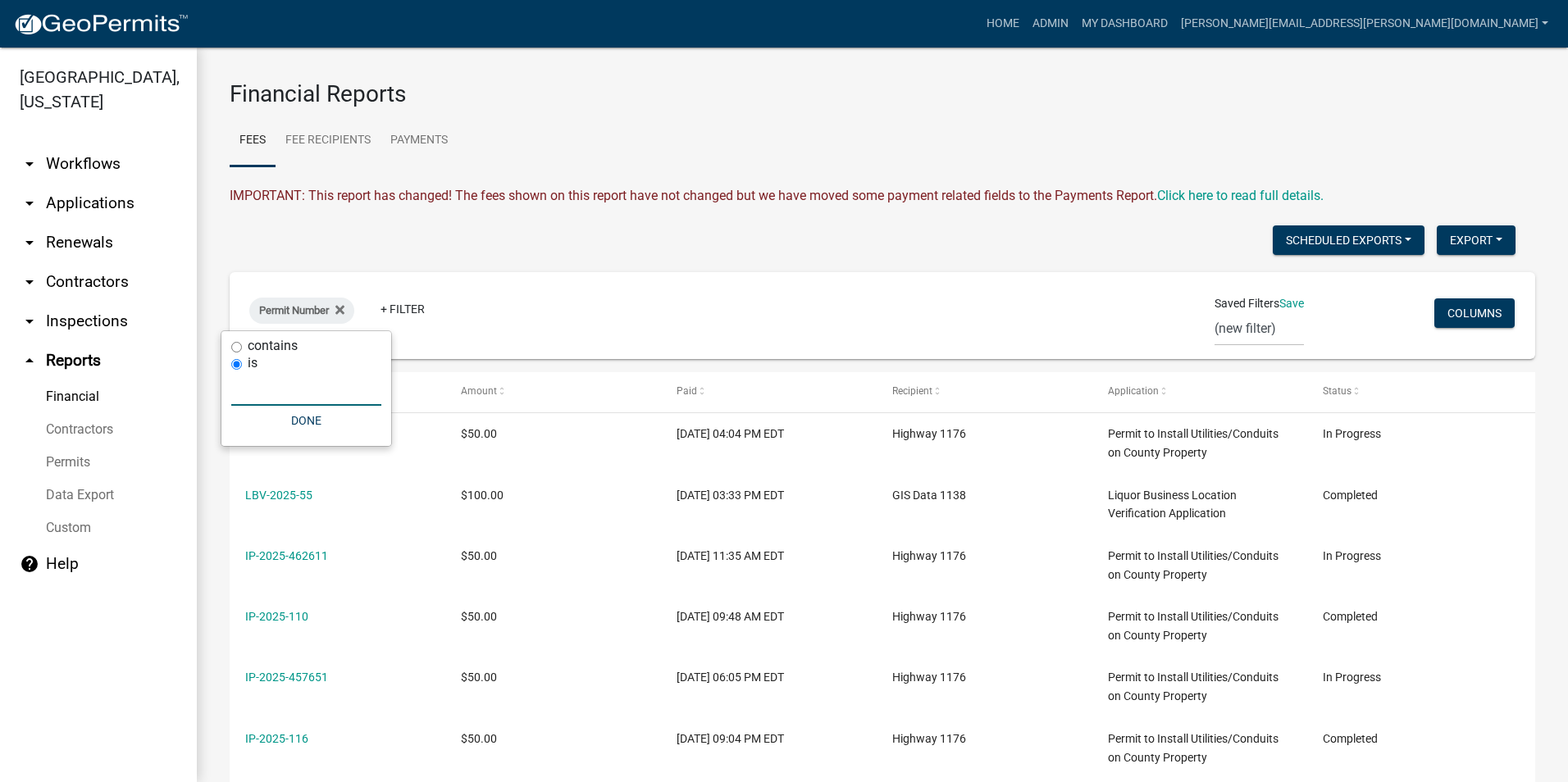
click at [264, 388] on input "text" at bounding box center [306, 388] width 150 height 34
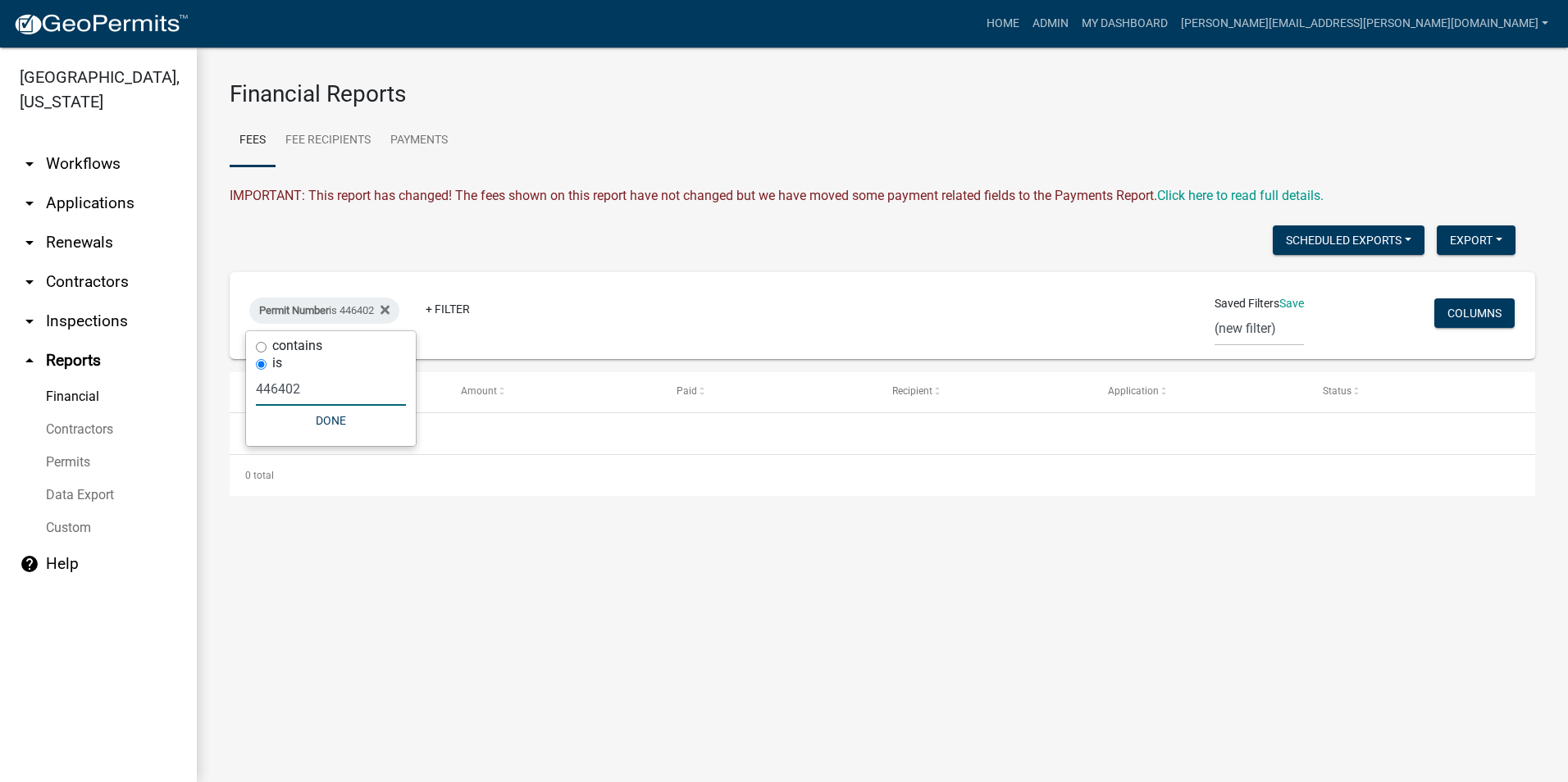
type input "446402"
click at [336, 395] on input "446402" at bounding box center [330, 388] width 150 height 34
click at [337, 395] on input "446402" at bounding box center [330, 388] width 150 height 34
click at [359, 557] on main "Financial Reports Fees Fee Recipients Payments IMPORTANT: This report has chang…" at bounding box center [882, 415] width 1371 height 735
click at [329, 316] on span "Permit Number" at bounding box center [294, 310] width 69 height 12
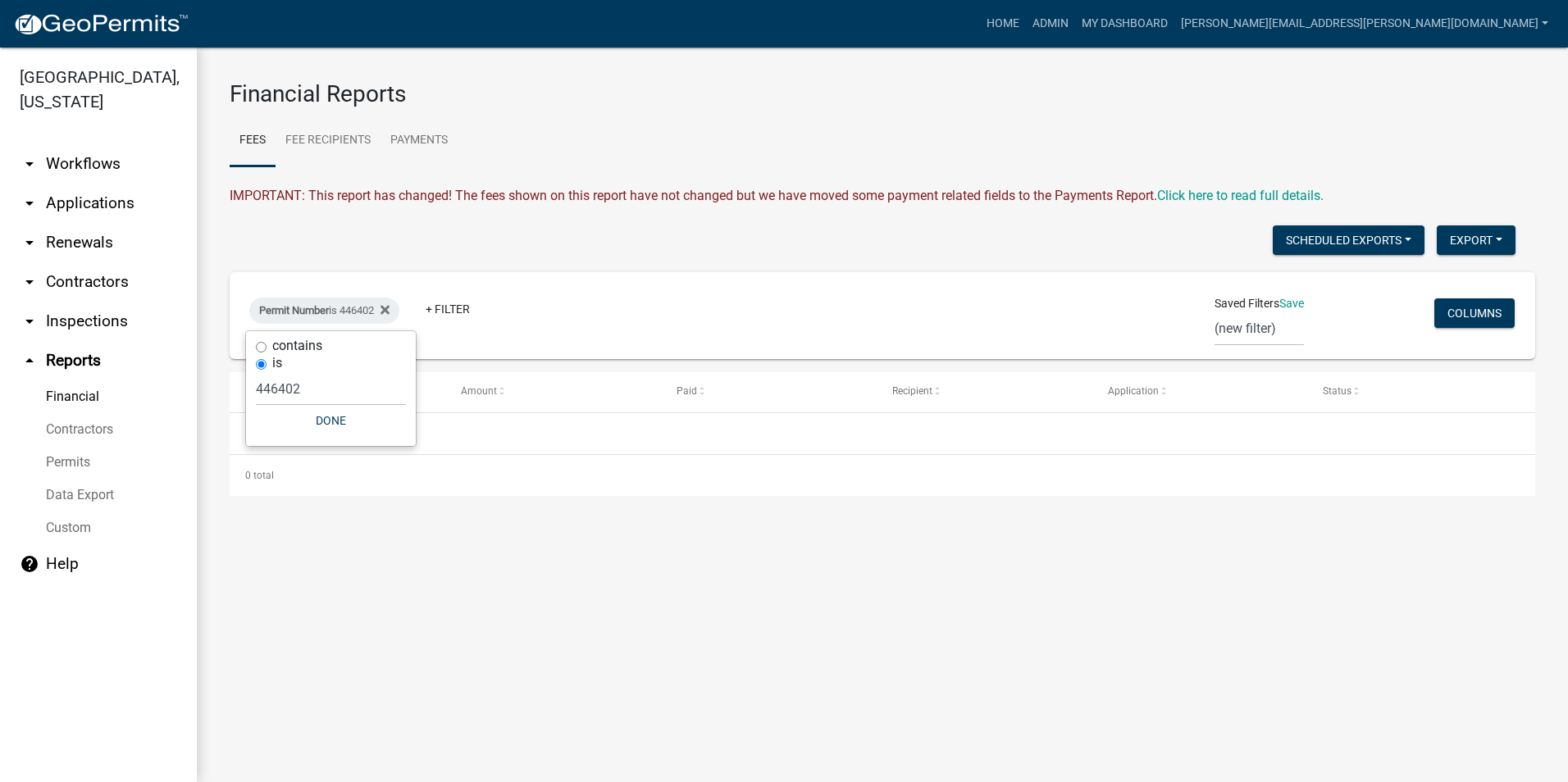
click at [630, 325] on div "Permit Number is 446402 + Filter" at bounding box center [667, 316] width 860 height 42
click at [601, 308] on div "Permit Number is 446402 + Filter" at bounding box center [667, 316] width 860 height 42
click at [359, 310] on div "Permit Number is 446402" at bounding box center [324, 310] width 150 height 26
click at [258, 388] on input "446402" at bounding box center [330, 388] width 150 height 34
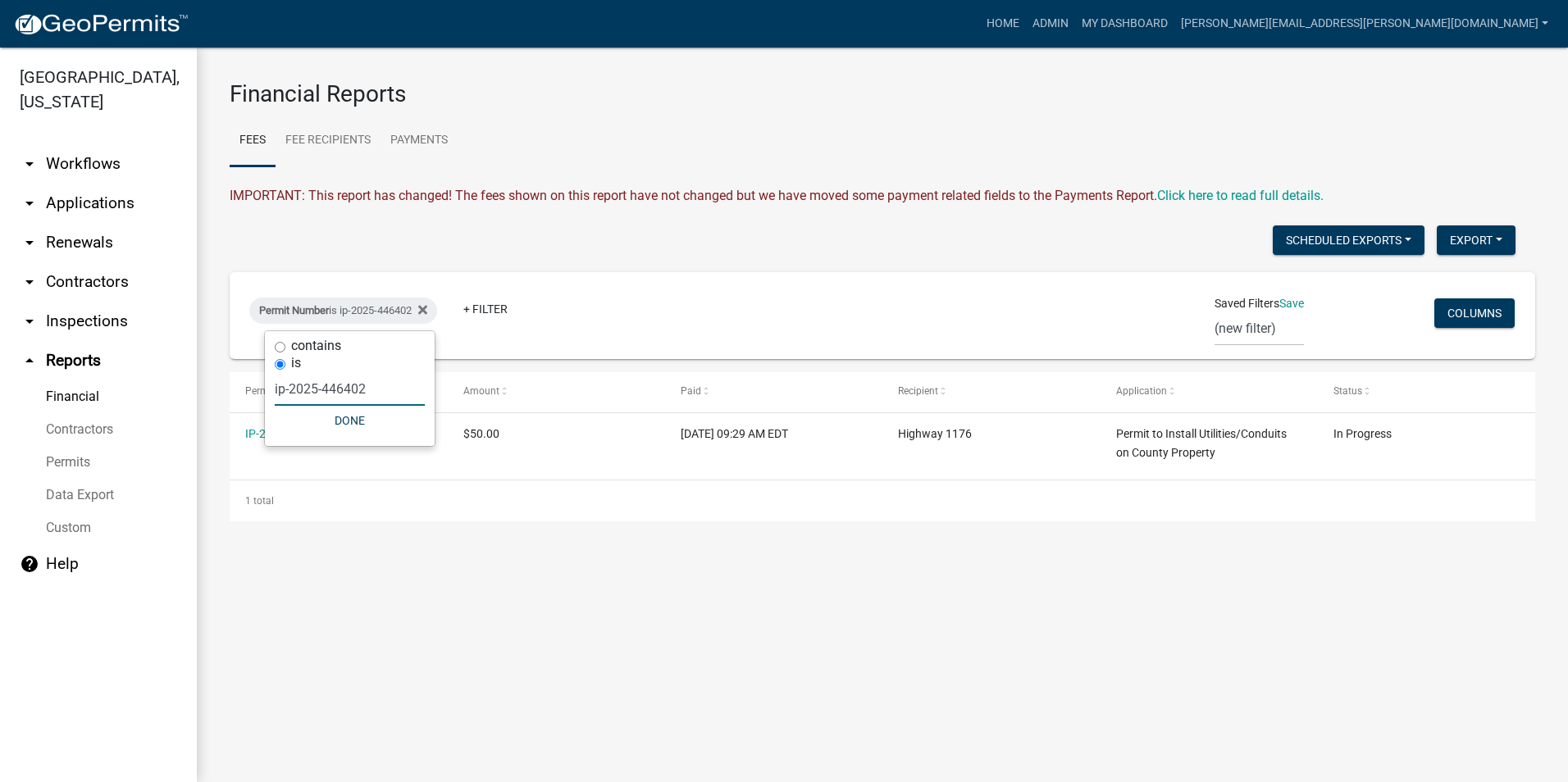
type input "ip-2025-446402"
click at [462, 590] on main "Financial Reports Fees Fee Recipients Payments IMPORTANT: This report has chang…" at bounding box center [882, 415] width 1371 height 735
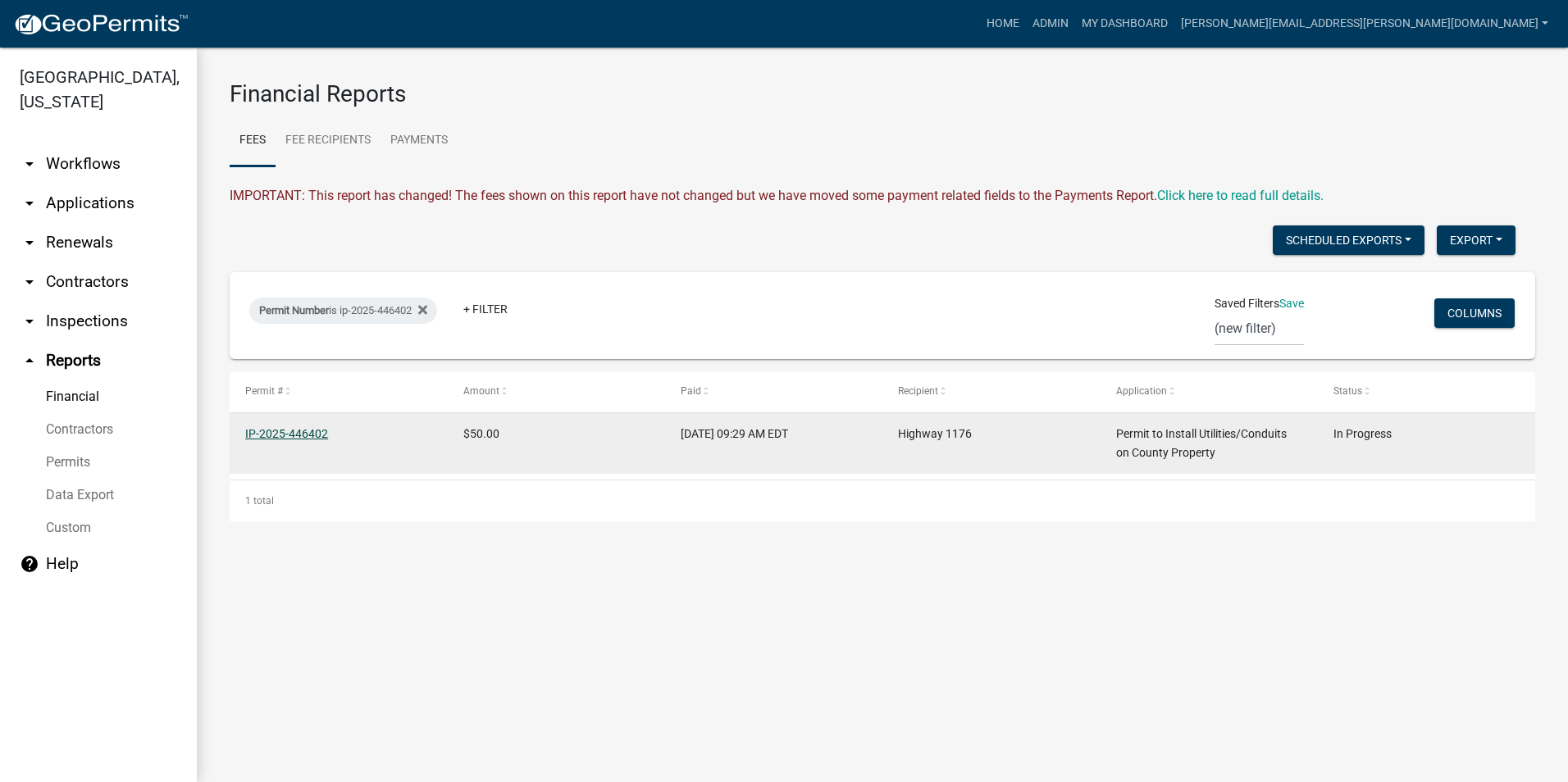
click at [311, 430] on link "IP-2025-446402" at bounding box center [287, 433] width 83 height 13
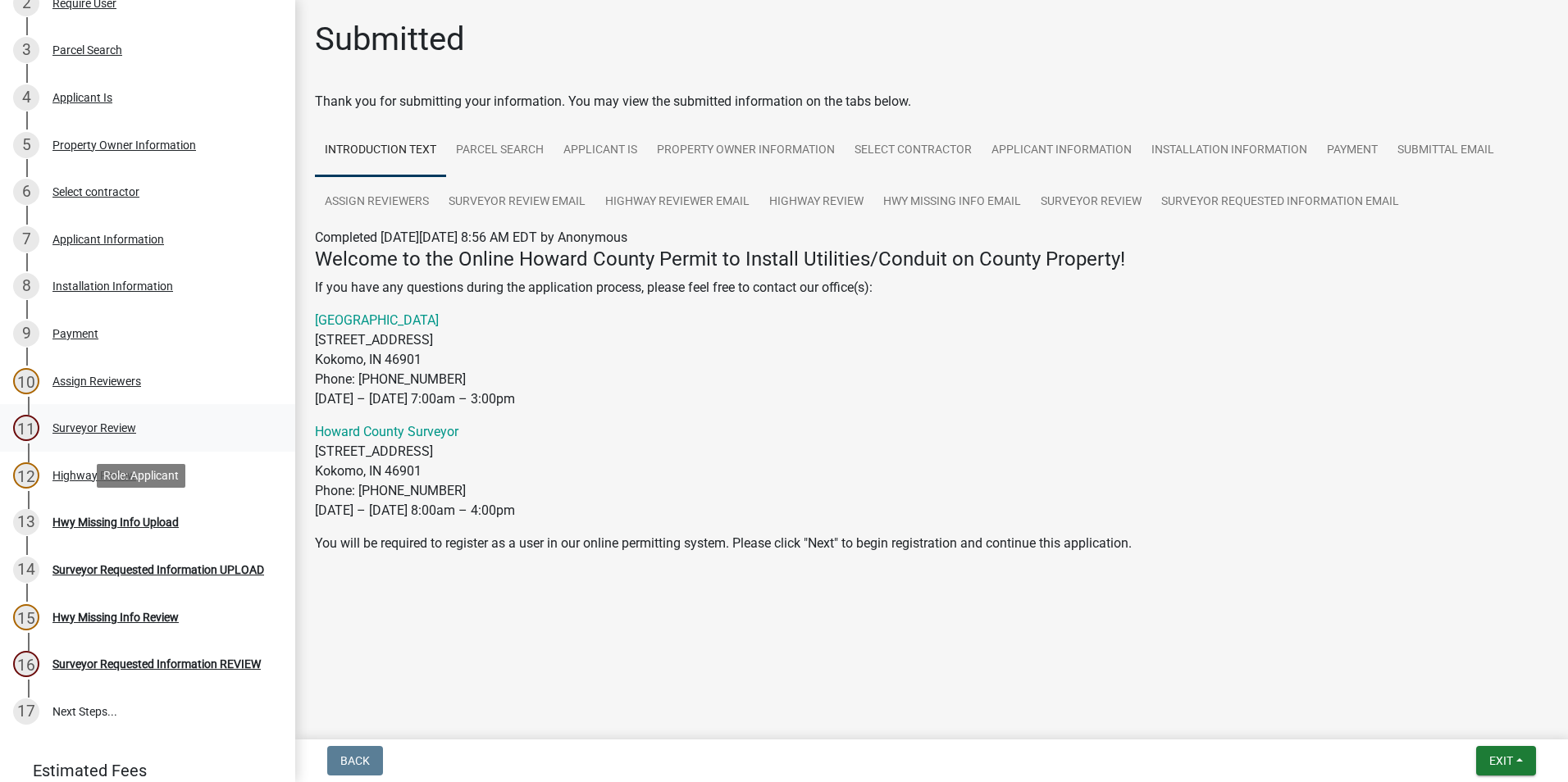
scroll to position [410, 0]
click at [78, 427] on div "Surveyor Review" at bounding box center [94, 426] width 83 height 11
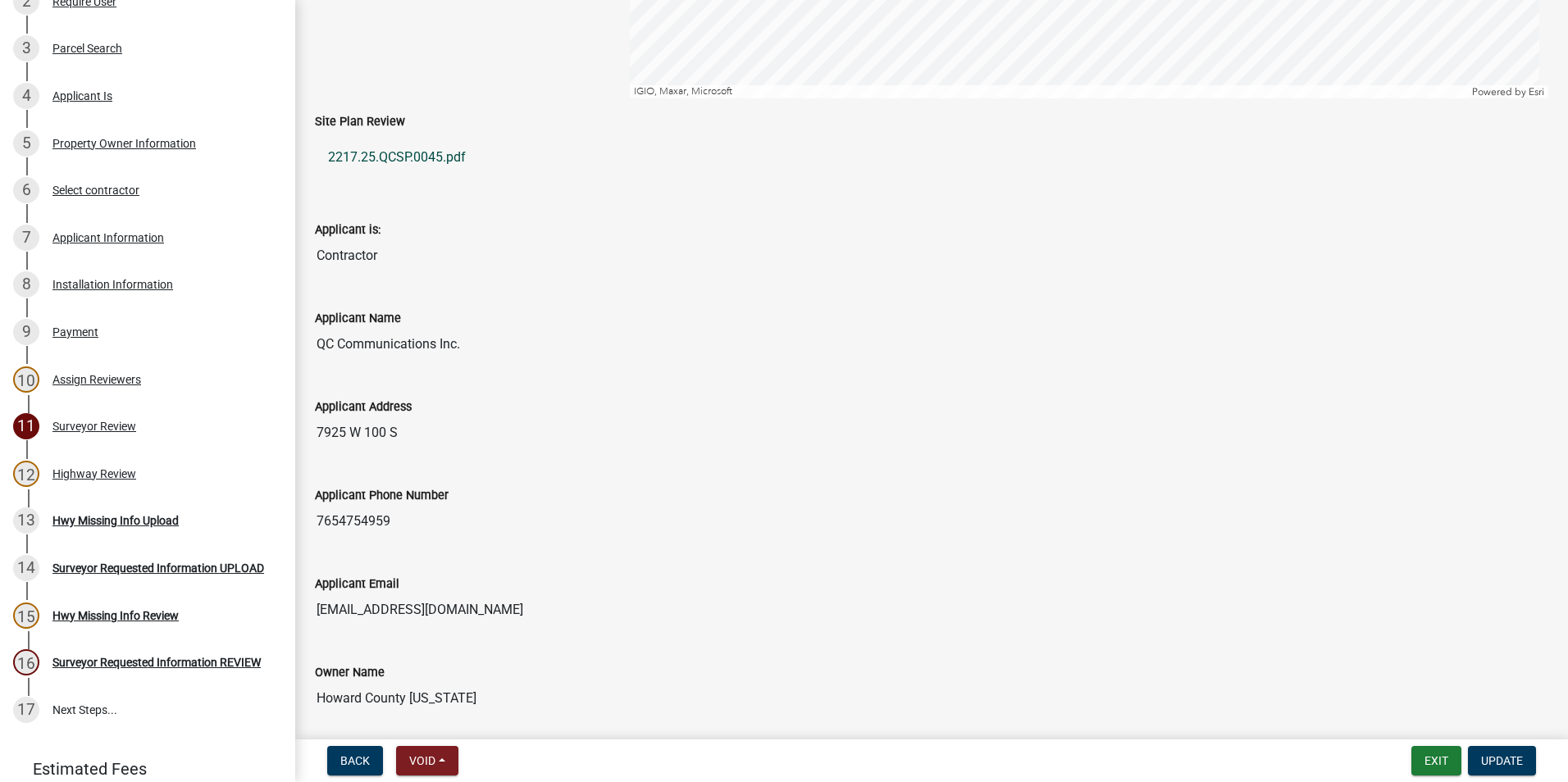
scroll to position [574, 0]
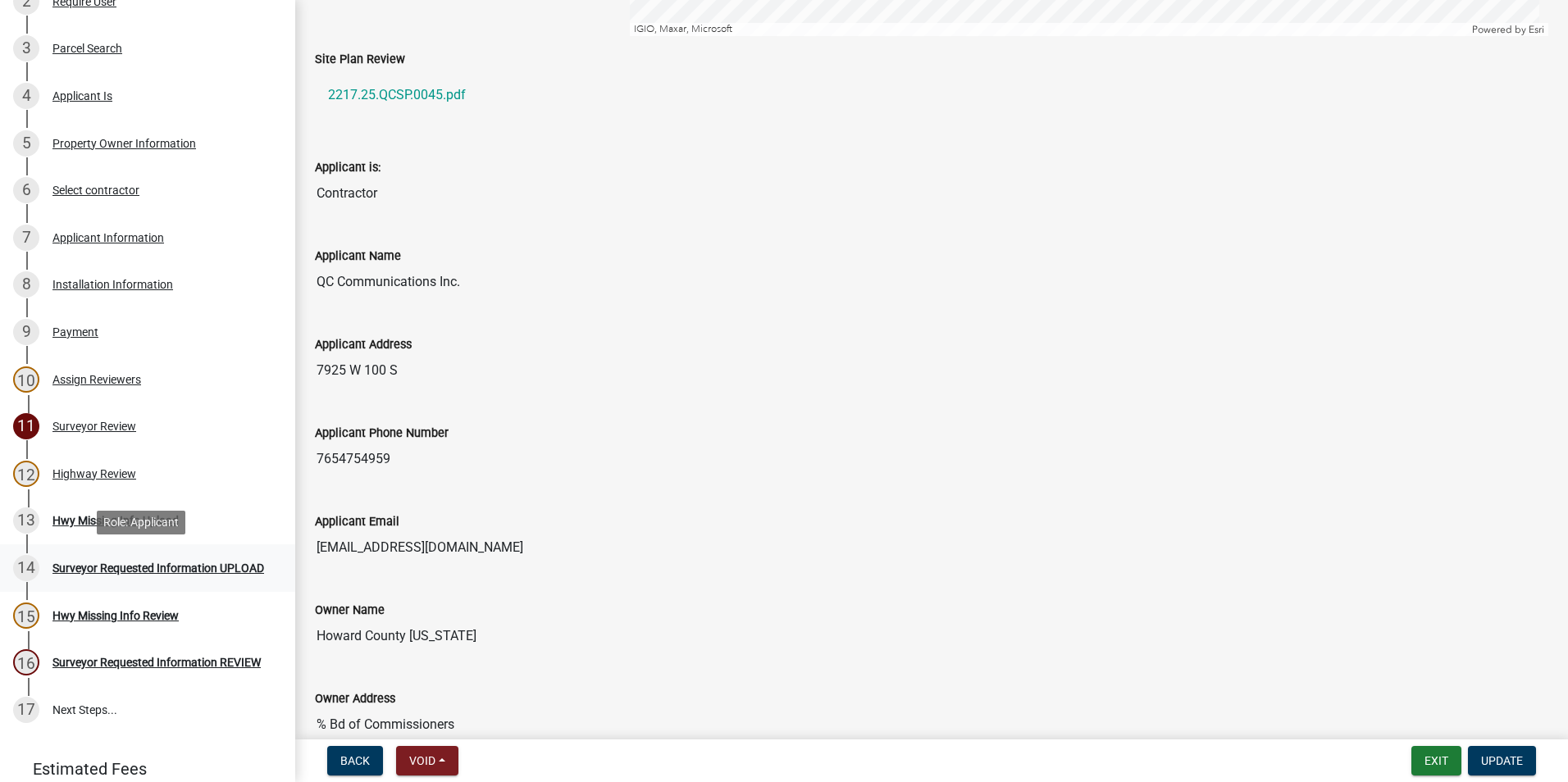
click at [114, 564] on div "Surveyor Requested Information UPLOAD" at bounding box center [159, 568] width 211 height 11
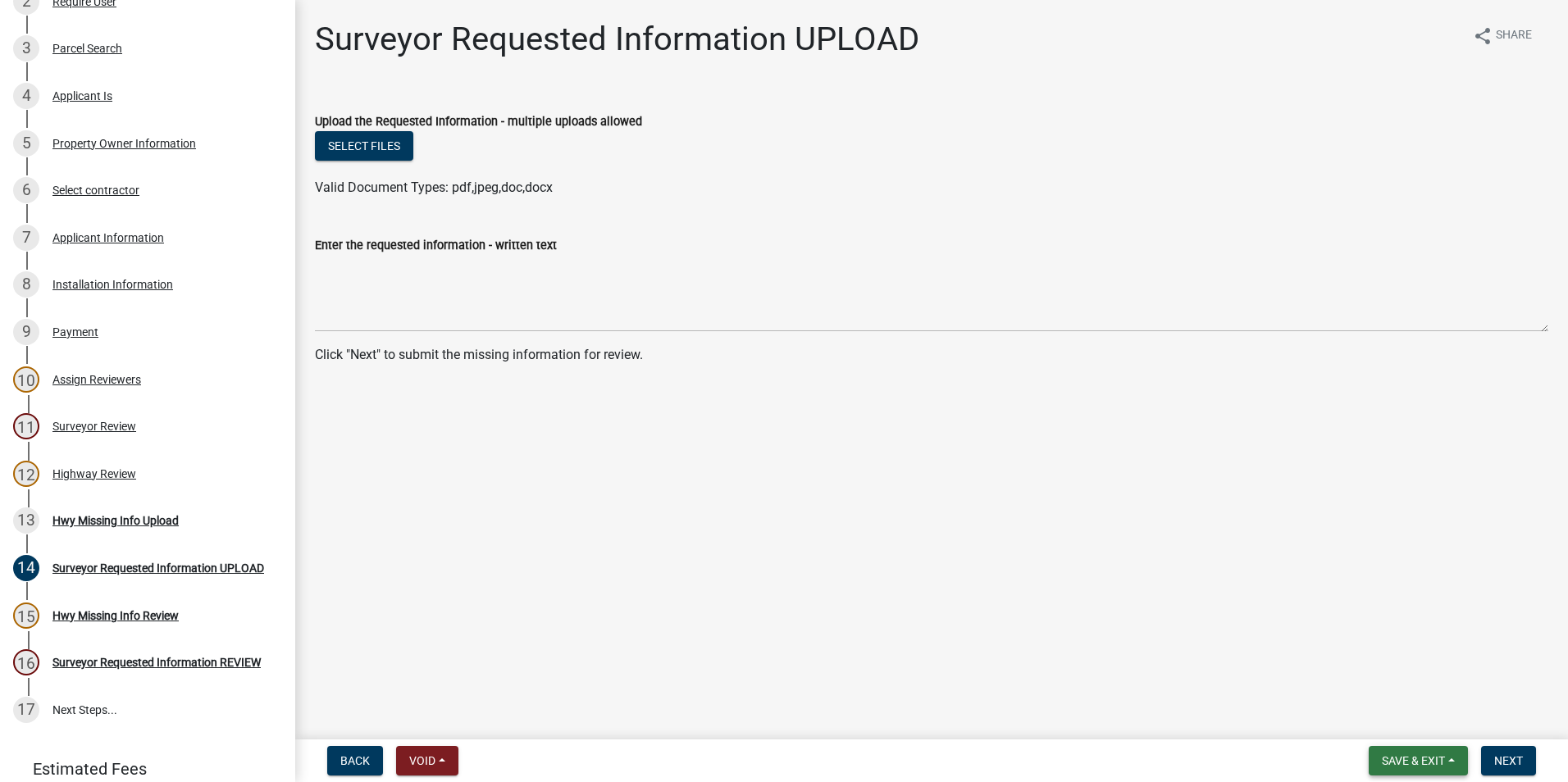
click at [1388, 758] on span "Save & Exit" at bounding box center [1413, 760] width 63 height 13
click at [1363, 726] on button "Save & Exit" at bounding box center [1402, 718] width 131 height 39
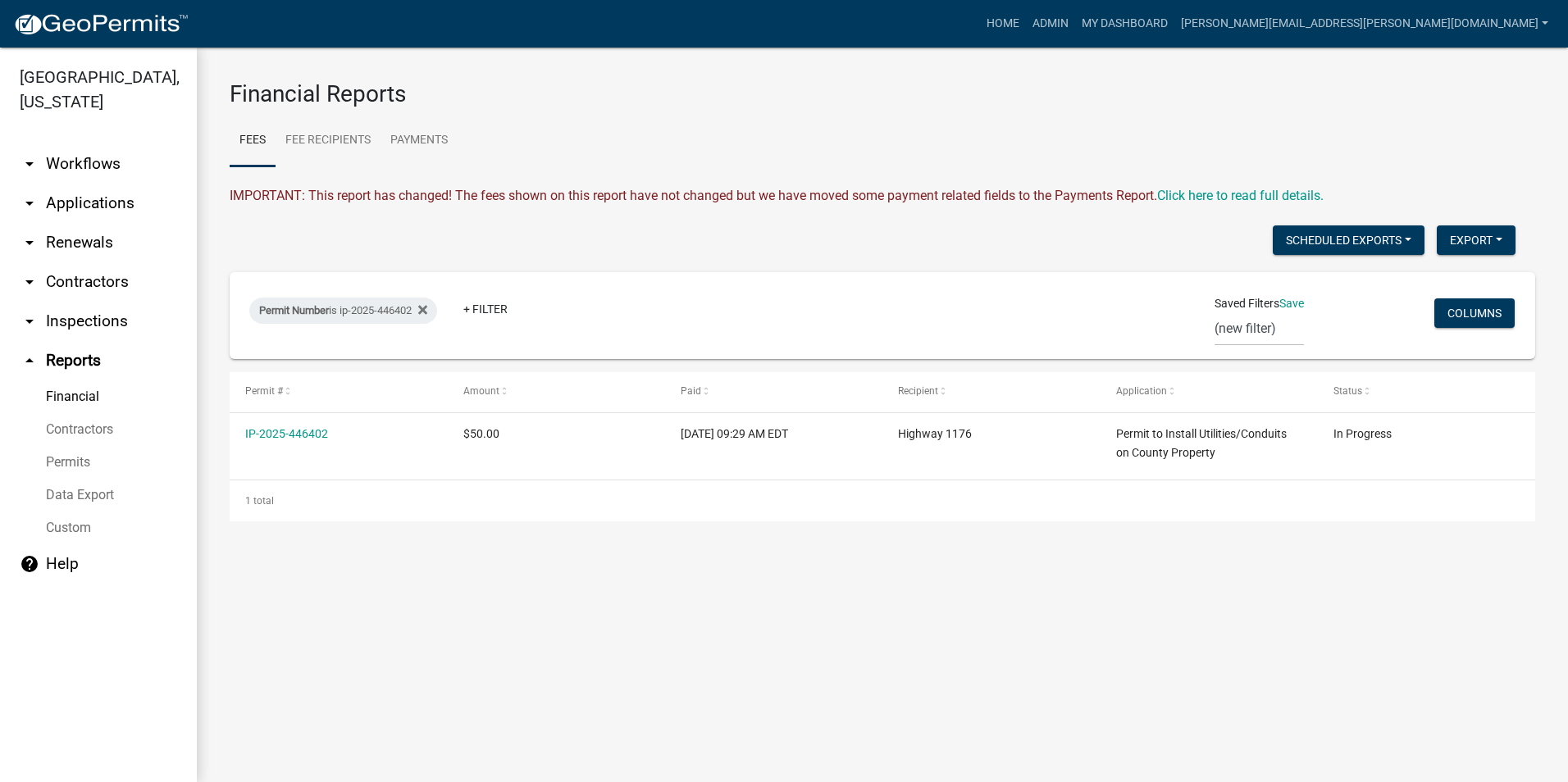
click at [421, 555] on div "Financial Reports Fees Fee Recipients Payments IMPORTANT: This report has chang…" at bounding box center [882, 301] width 1371 height 507
click at [1174, 22] on link "My Dashboard" at bounding box center [1124, 23] width 99 height 31
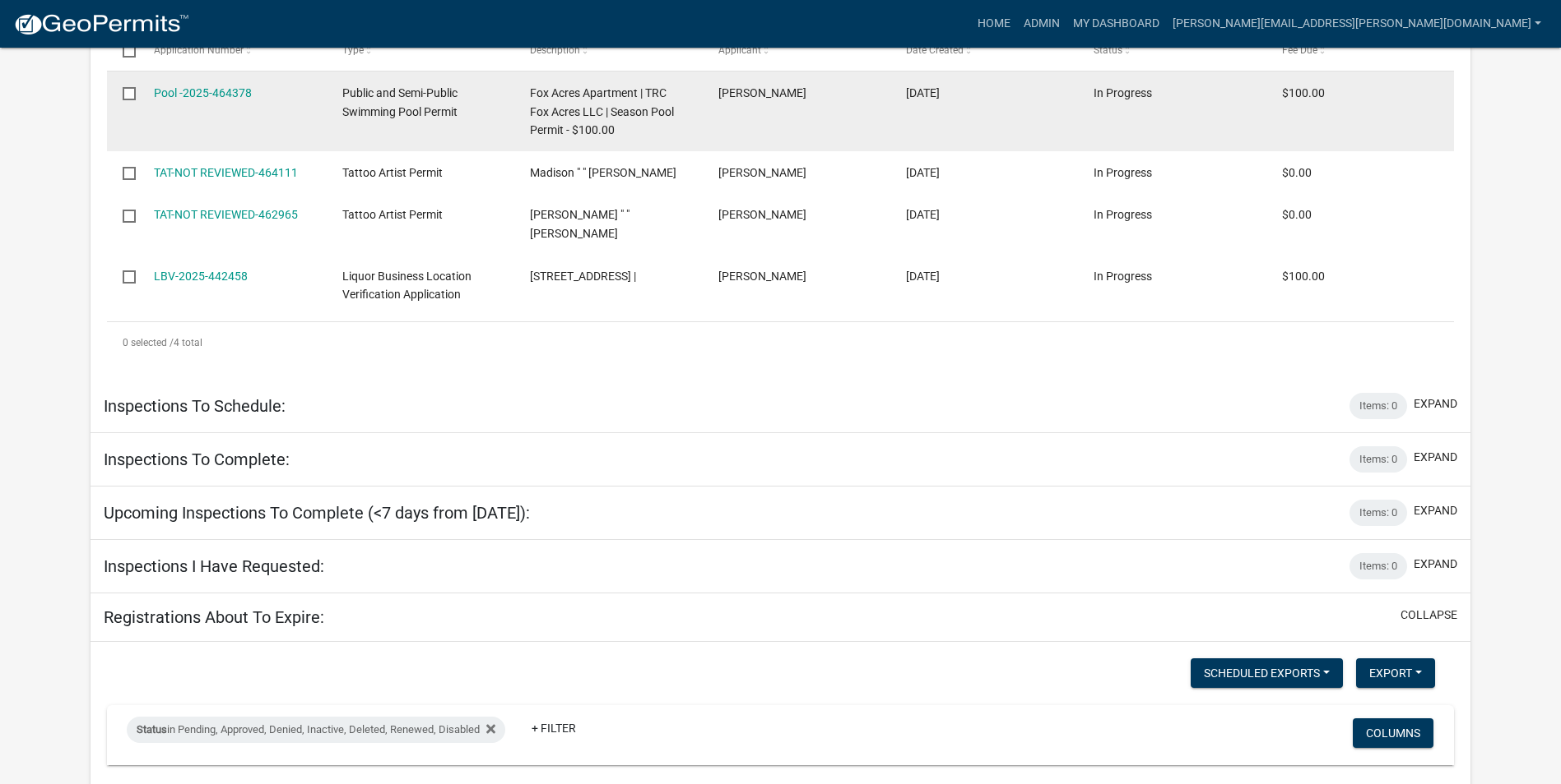
scroll to position [801, 0]
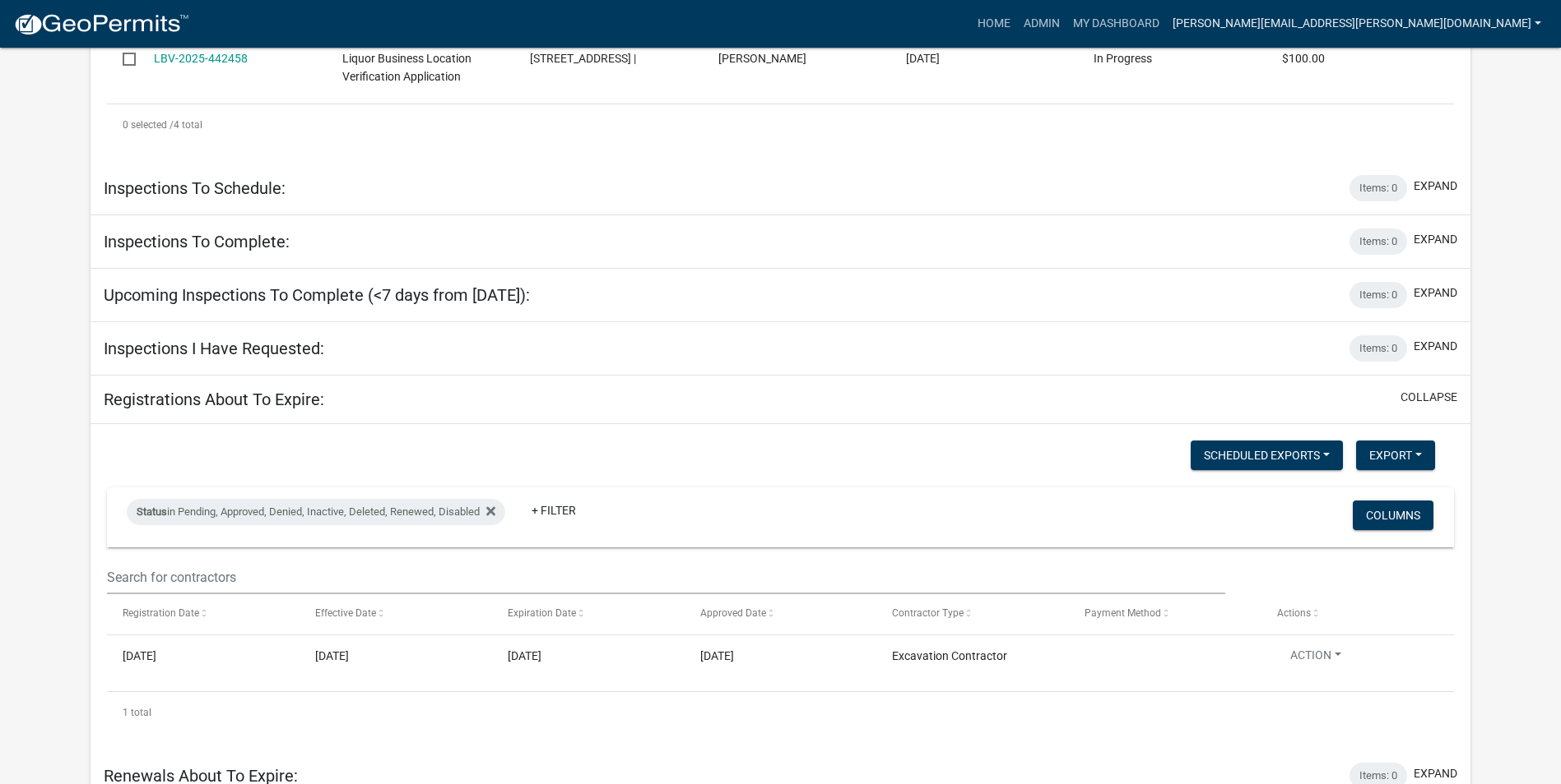
click at [1358, 22] on link "[PERSON_NAME][EMAIL_ADDRESS][PERSON_NAME][DOMAIN_NAME]" at bounding box center [1356, 23] width 382 height 31
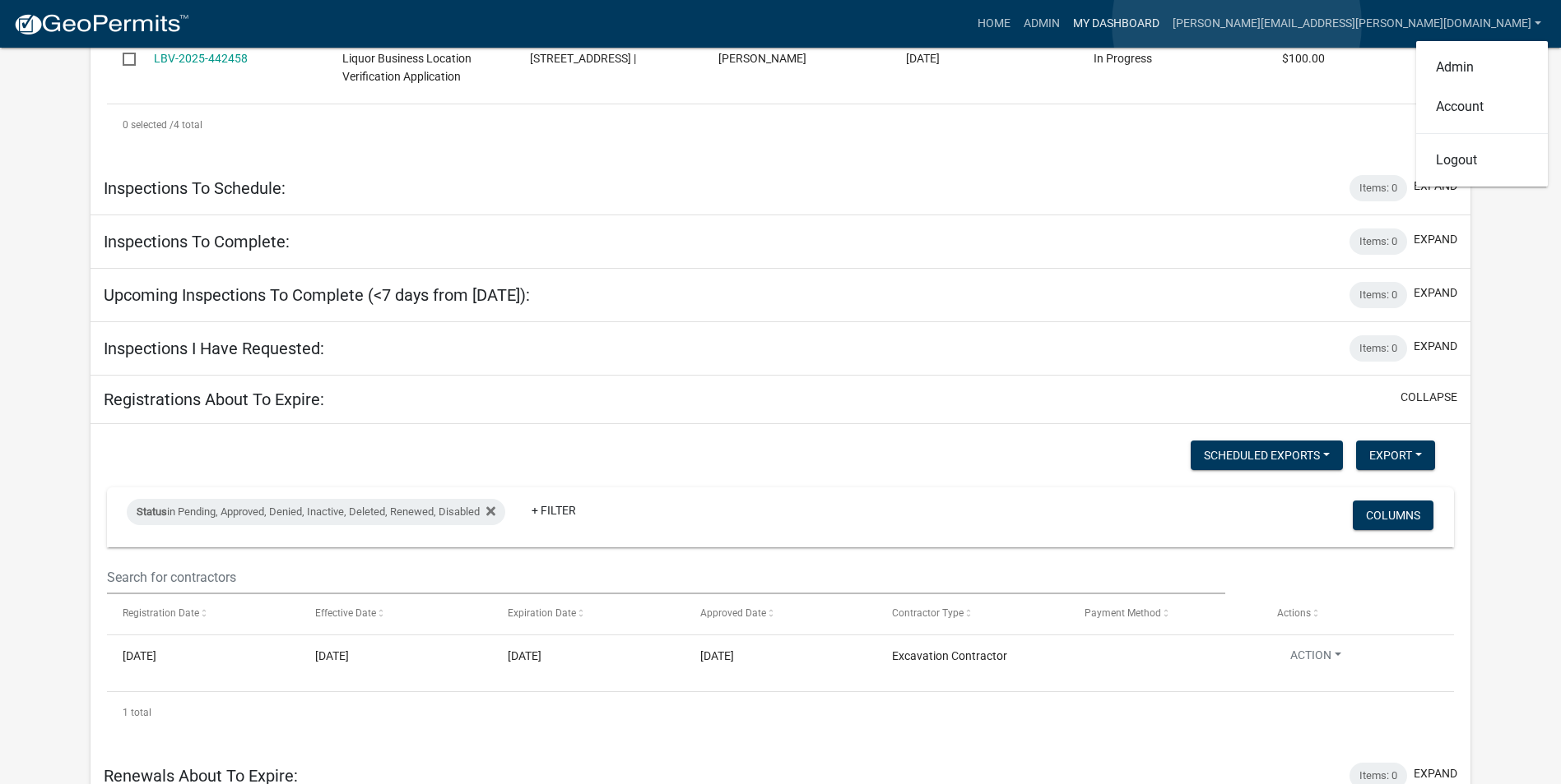
click at [1165, 23] on link "My Dashboard" at bounding box center [1116, 23] width 99 height 31
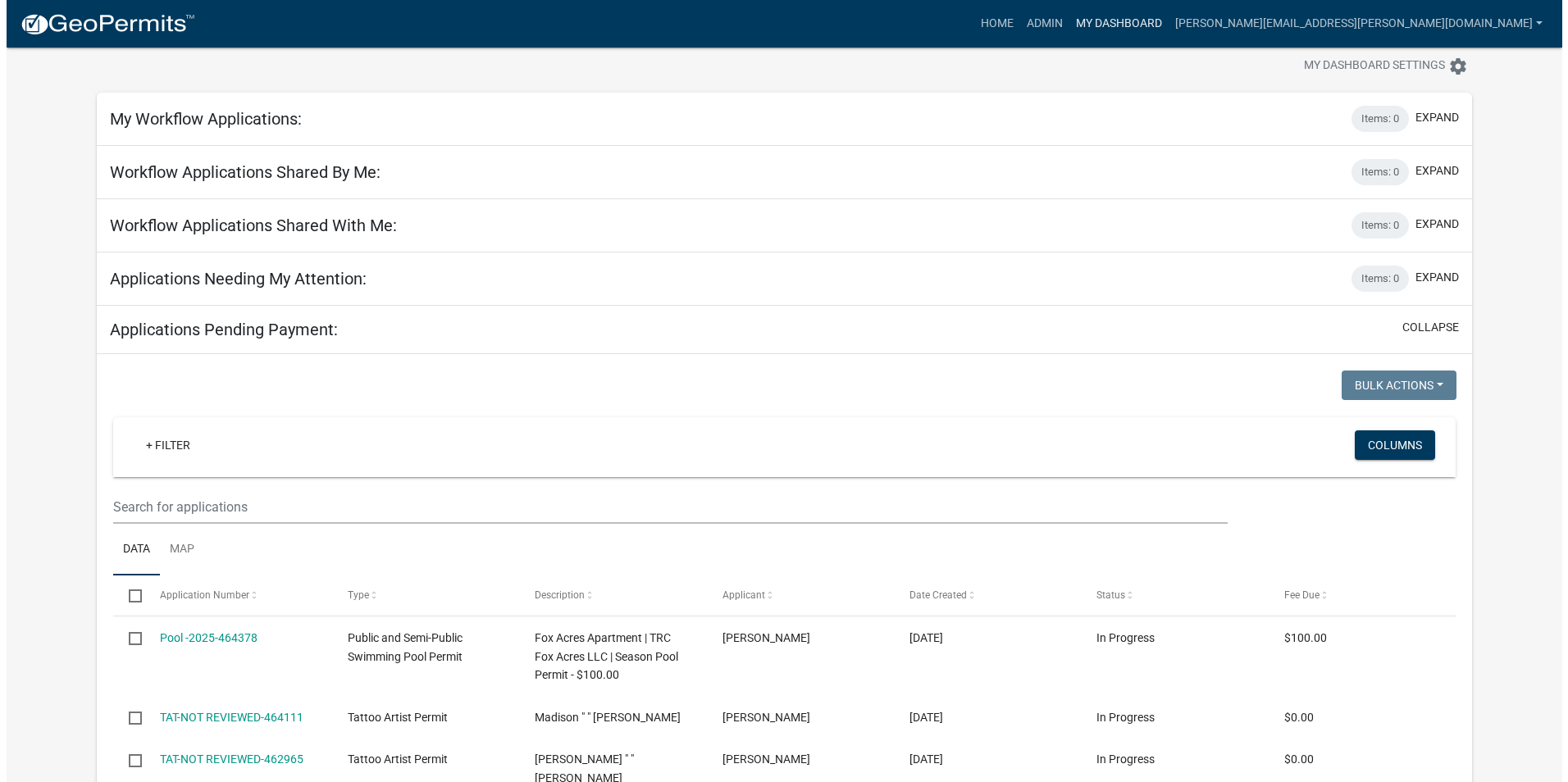
scroll to position [0, 0]
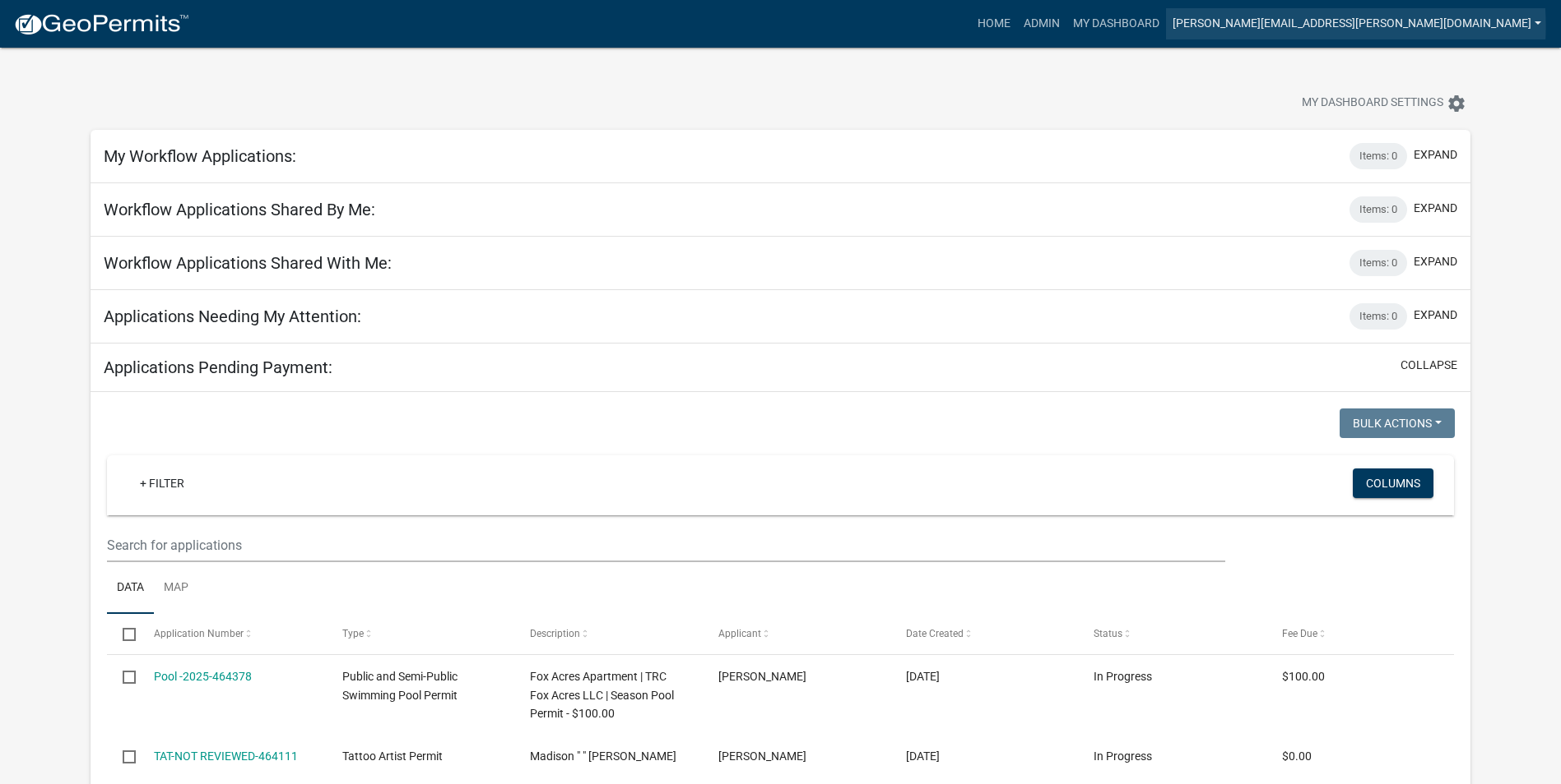
click at [1377, 26] on link "[PERSON_NAME][EMAIL_ADDRESS][PERSON_NAME][DOMAIN_NAME]" at bounding box center [1356, 23] width 382 height 31
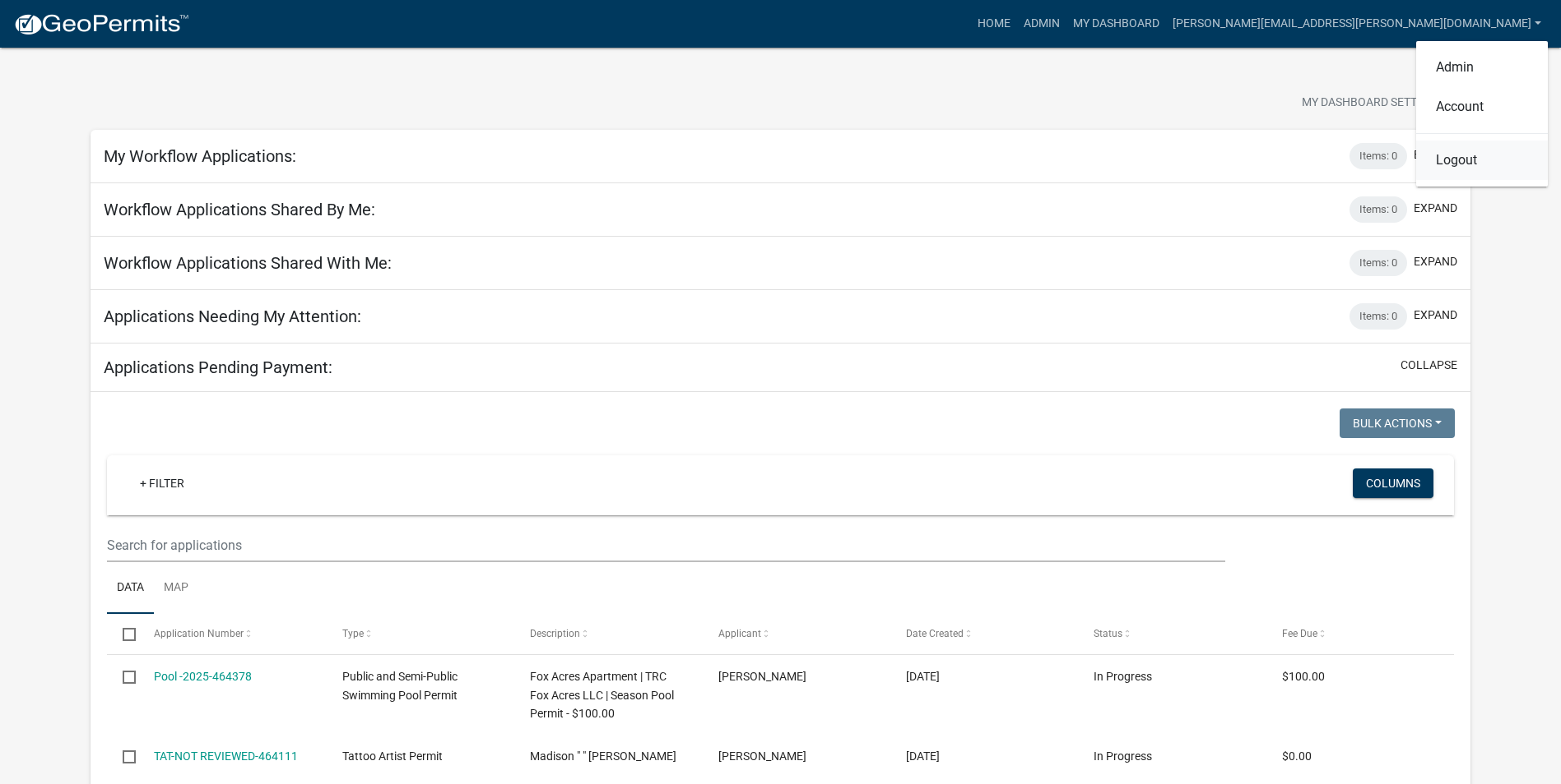
click at [1445, 163] on link "Logout" at bounding box center [1481, 160] width 131 height 39
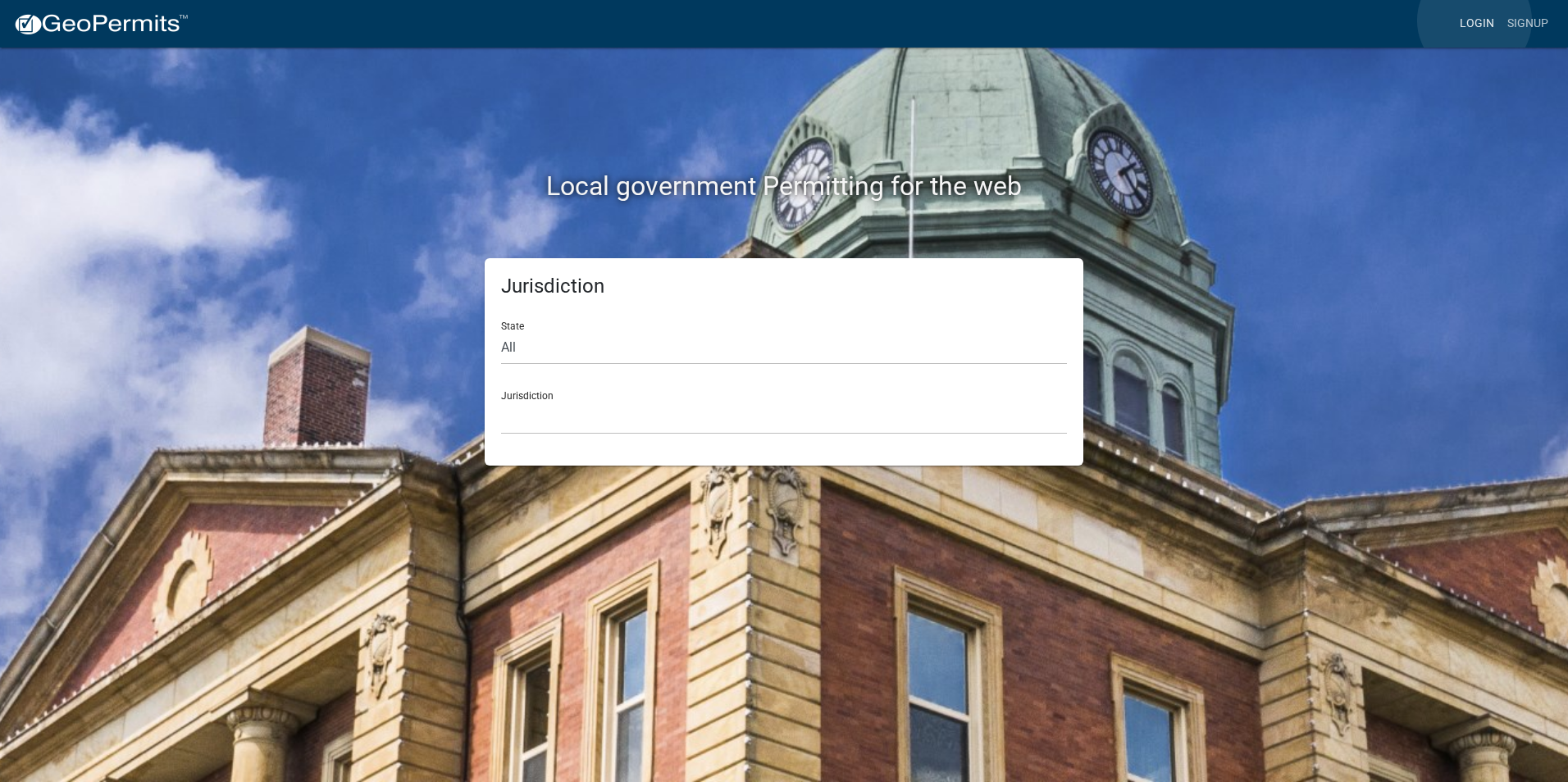
click at [1474, 21] on link "Login" at bounding box center [1476, 23] width 48 height 31
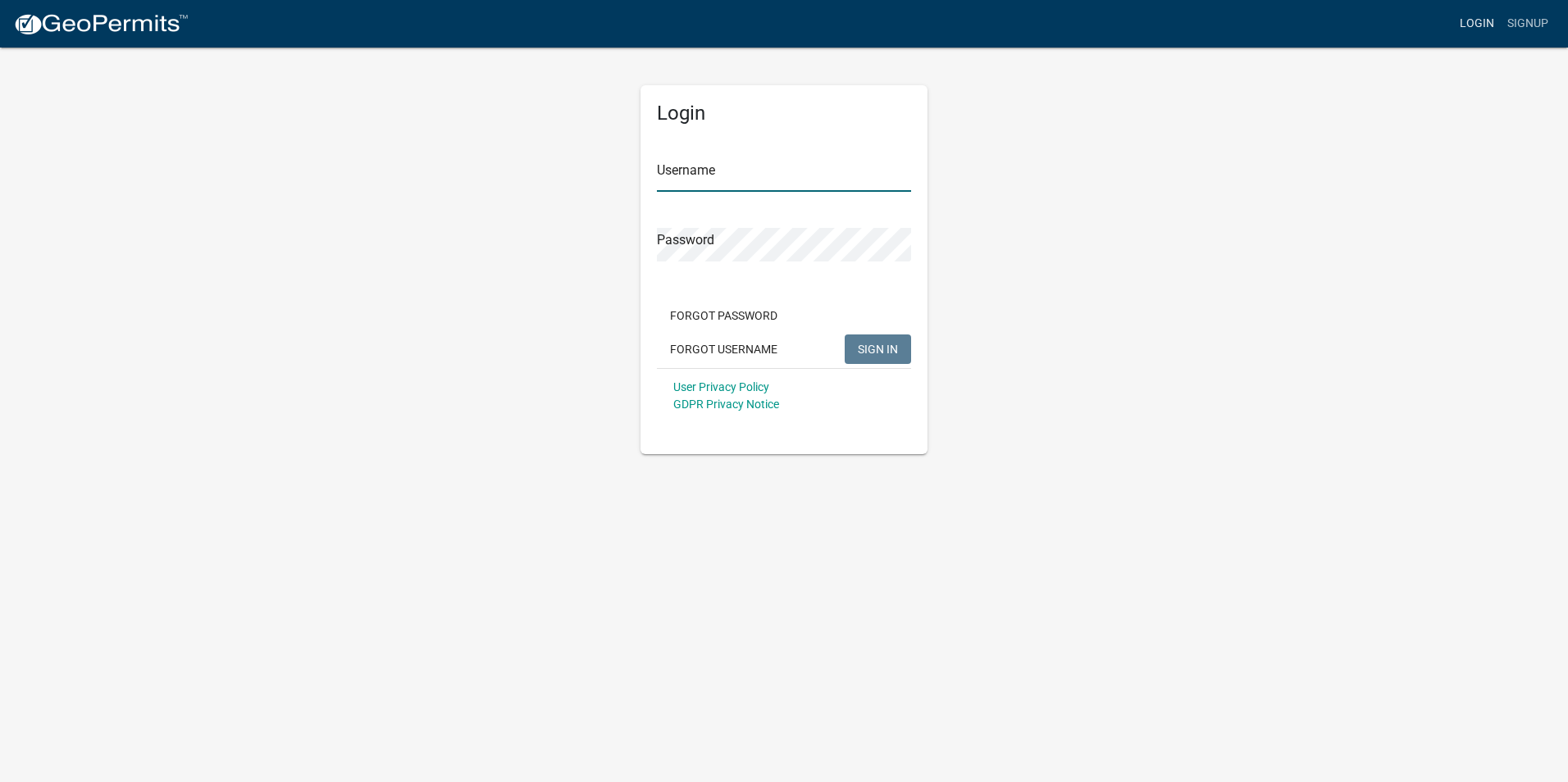
type input "[PERSON_NAME][EMAIL_ADDRESS][PERSON_NAME][DOMAIN_NAME]"
click at [898, 346] on button "SIGN IN" at bounding box center [877, 349] width 67 height 29
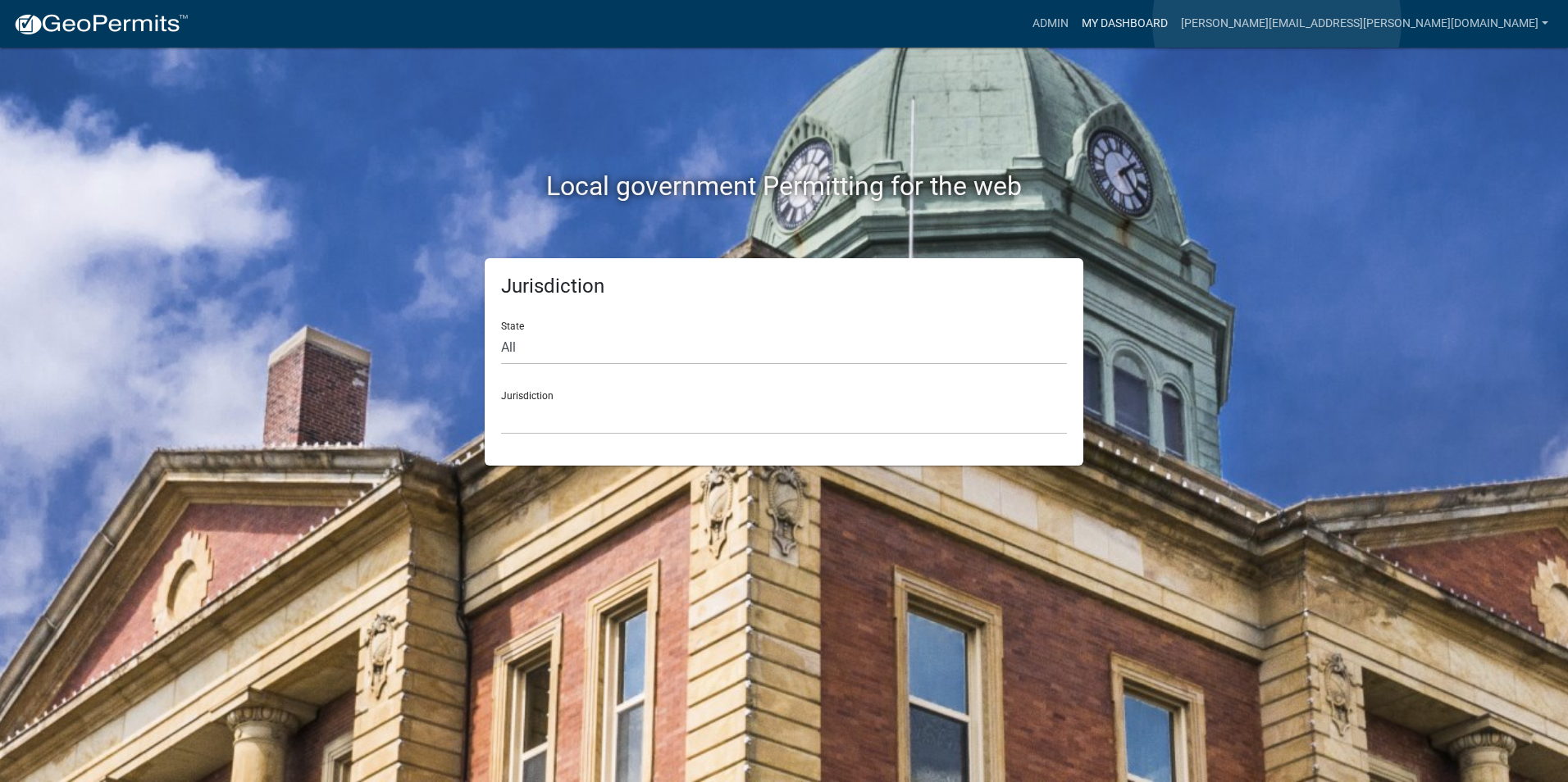
click at [1174, 23] on link "My Dashboard" at bounding box center [1124, 23] width 99 height 31
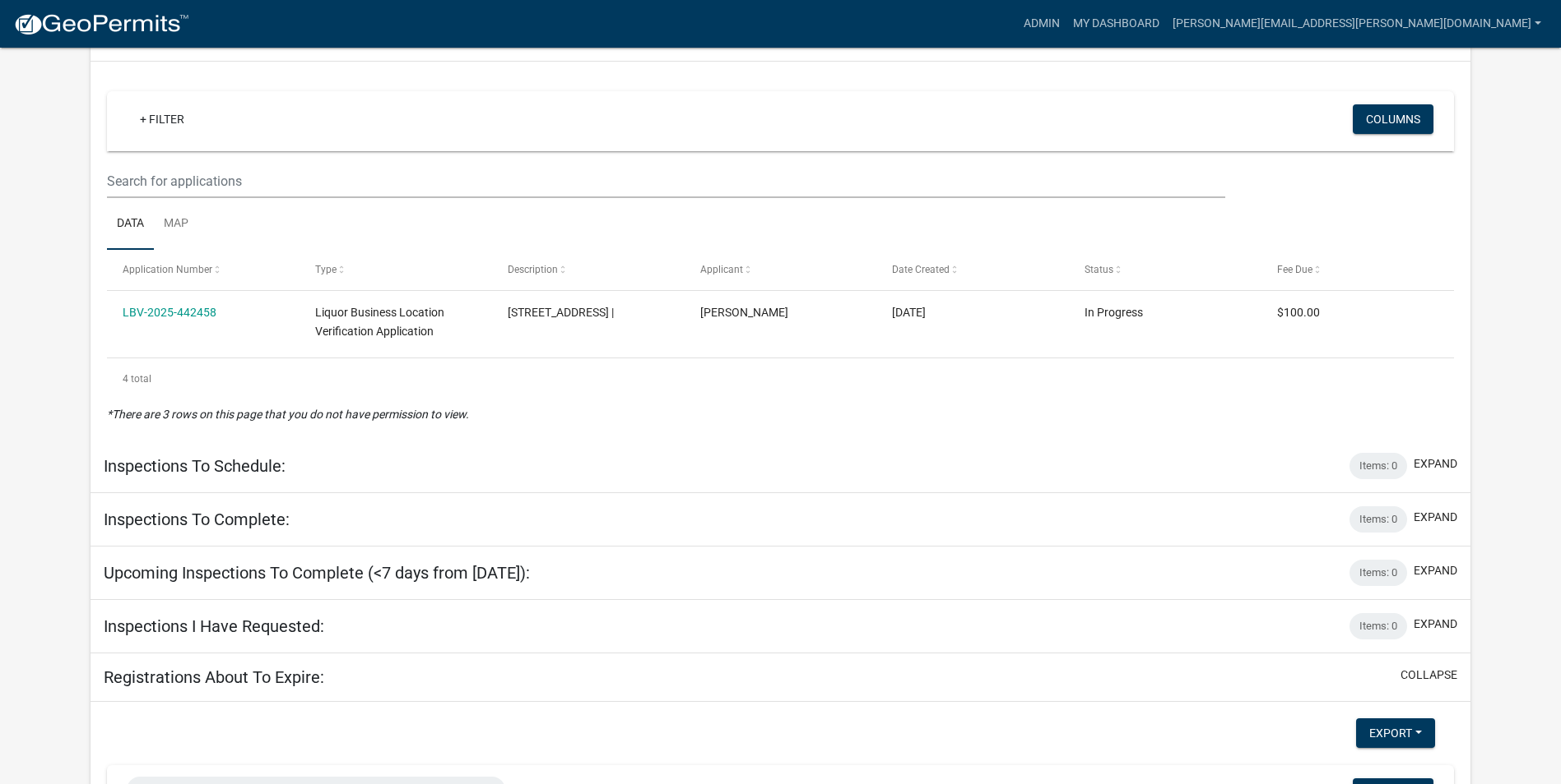
scroll to position [329, 0]
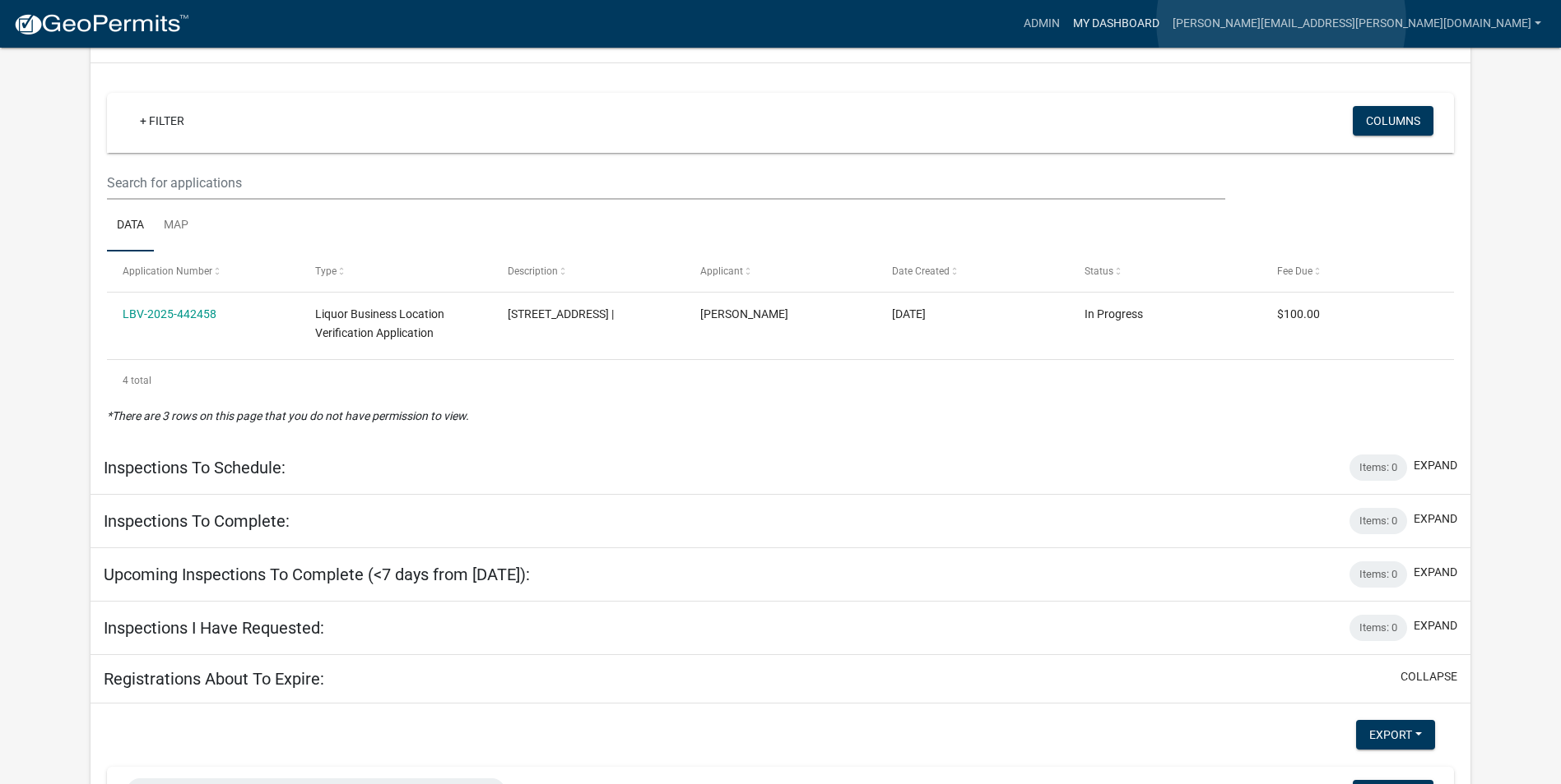
click at [1165, 22] on link "My Dashboard" at bounding box center [1116, 23] width 99 height 31
